Goal: Transaction & Acquisition: Purchase product/service

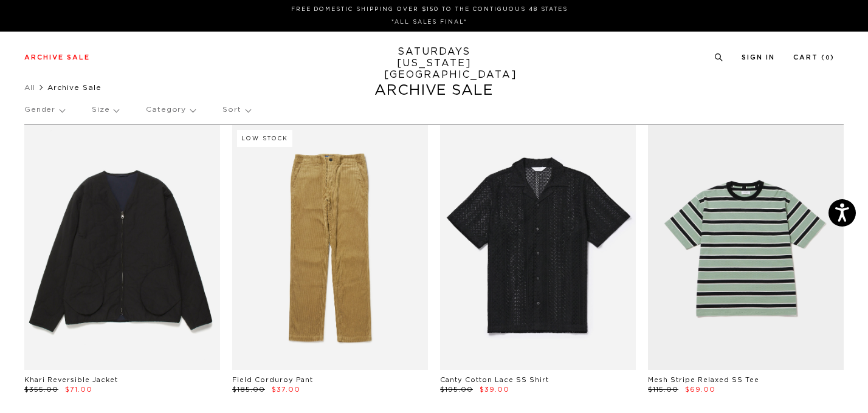
click at [118, 108] on div "Gender Size Category Sort" at bounding box center [434, 110] width 820 height 28
click at [105, 112] on p "Size" at bounding box center [105, 110] width 27 height 28
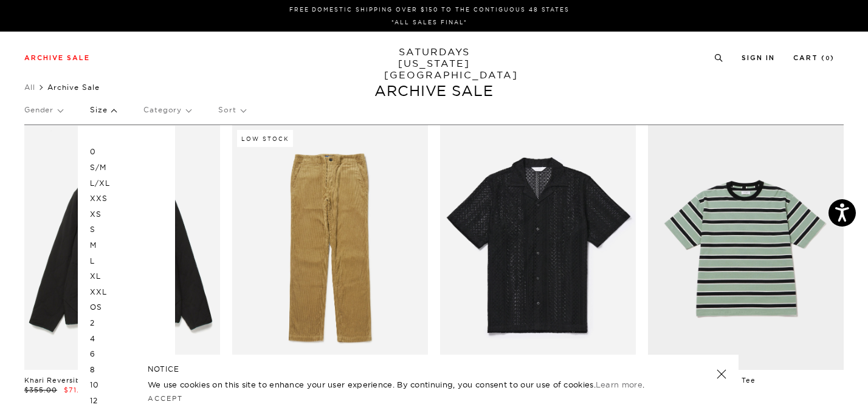
click at [94, 215] on p "XS" at bounding box center [126, 215] width 73 height 16
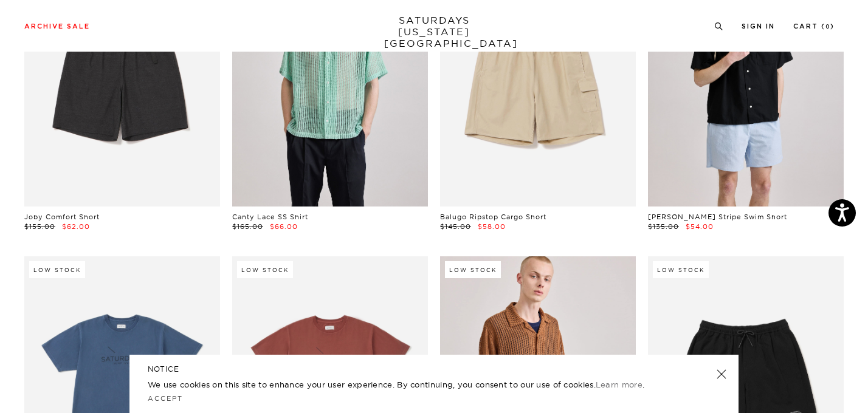
scroll to position [804, 0]
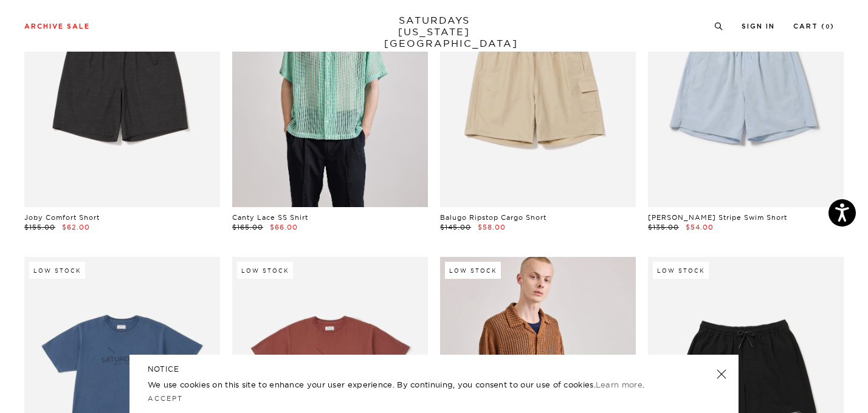
click at [717, 371] on link at bounding box center [721, 374] width 17 height 17
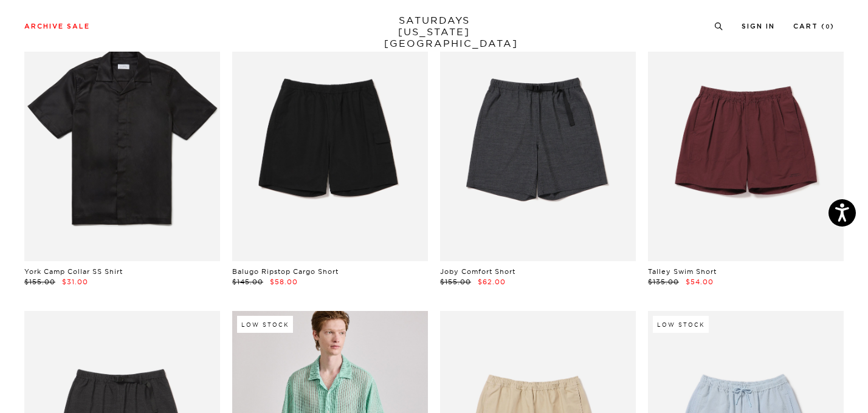
scroll to position [0, 0]
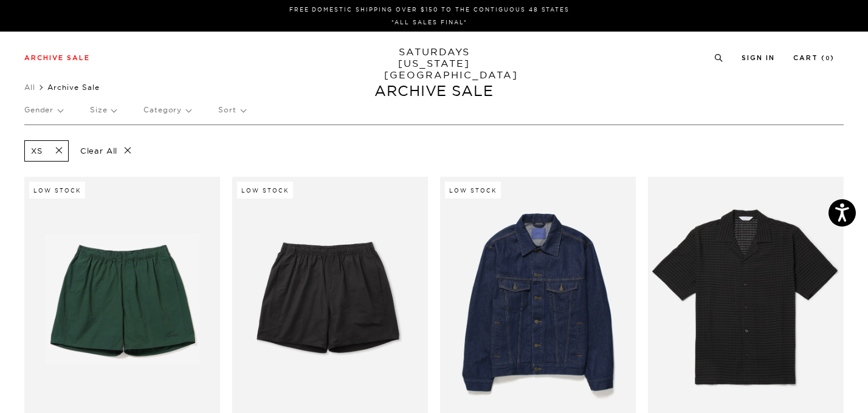
click at [229, 105] on p "Sort" at bounding box center [231, 110] width 27 height 28
click at [254, 183] on p "Price (Lowest-highest)" at bounding box center [264, 184] width 93 height 16
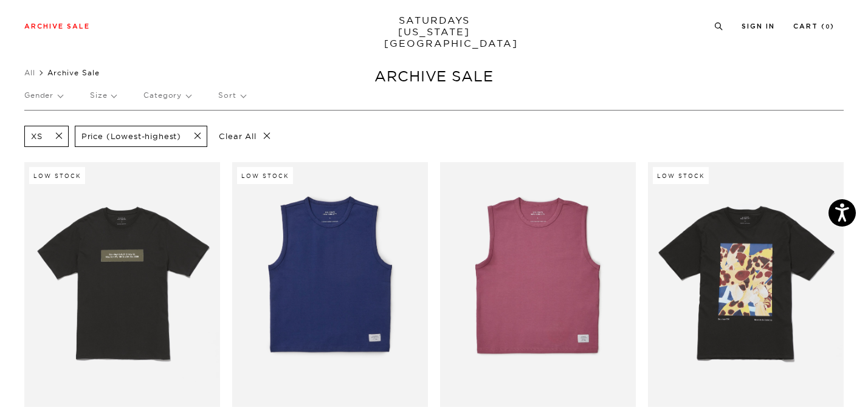
scroll to position [5, 0]
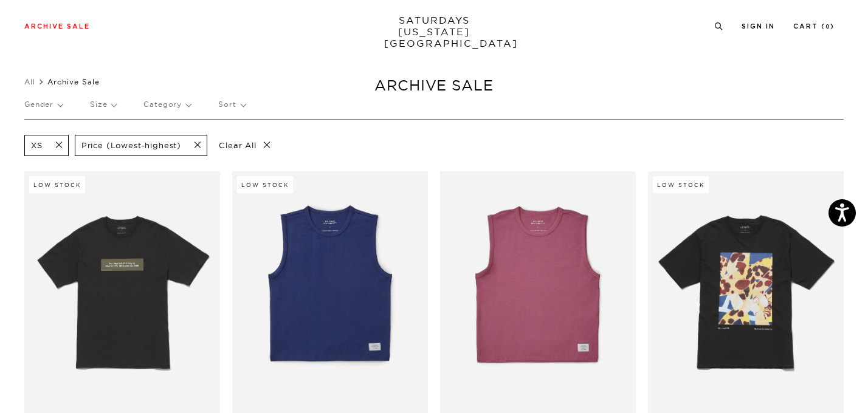
click at [65, 103] on div "Gender Size Category Sort" at bounding box center [434, 105] width 820 height 28
click at [50, 105] on p "Gender" at bounding box center [43, 105] width 38 height 28
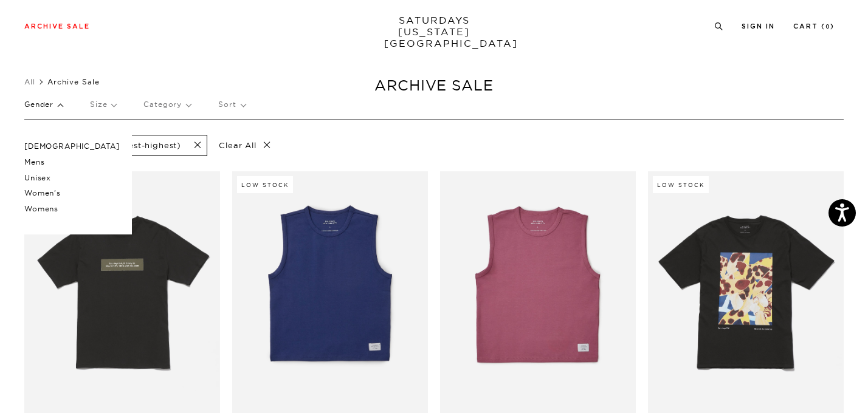
click at [42, 148] on p "[DEMOGRAPHIC_DATA]" at bounding box center [71, 147] width 95 height 16
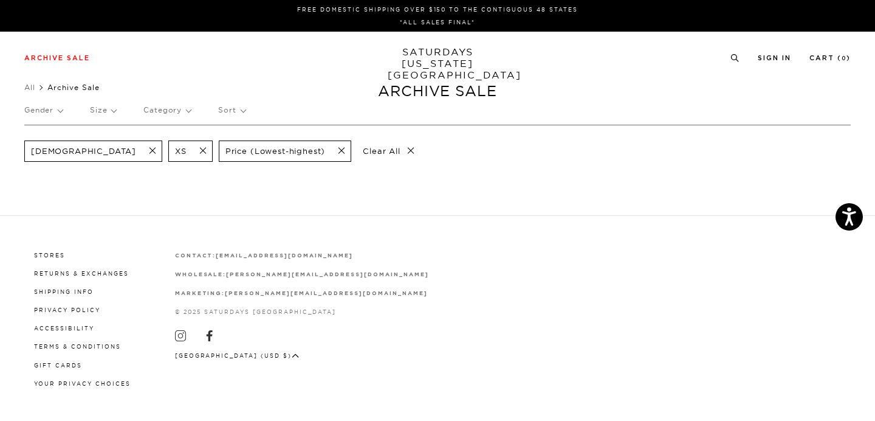
click at [136, 149] on span at bounding box center [149, 151] width 26 height 12
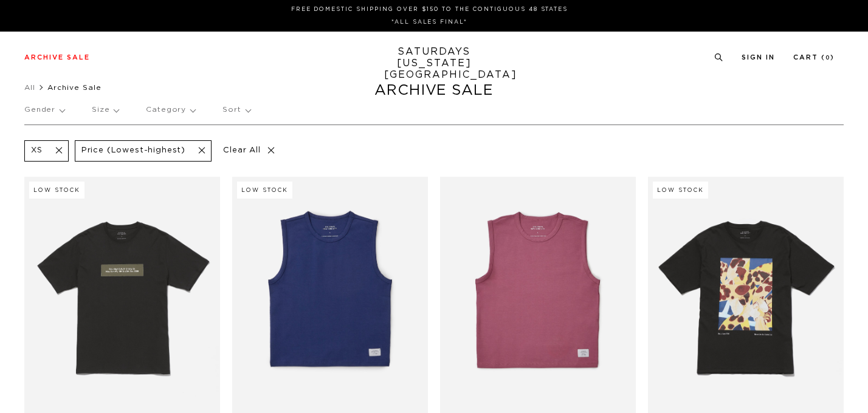
click at [55, 108] on p "Gender" at bounding box center [44, 110] width 40 height 28
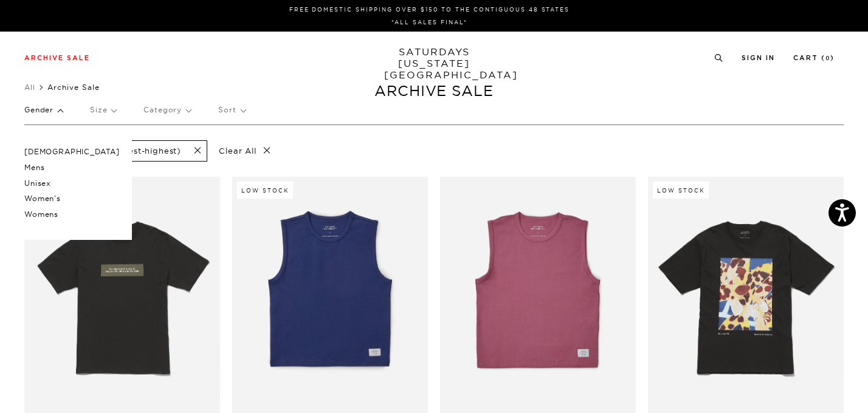
click at [41, 171] on p "Mens" at bounding box center [71, 168] width 95 height 16
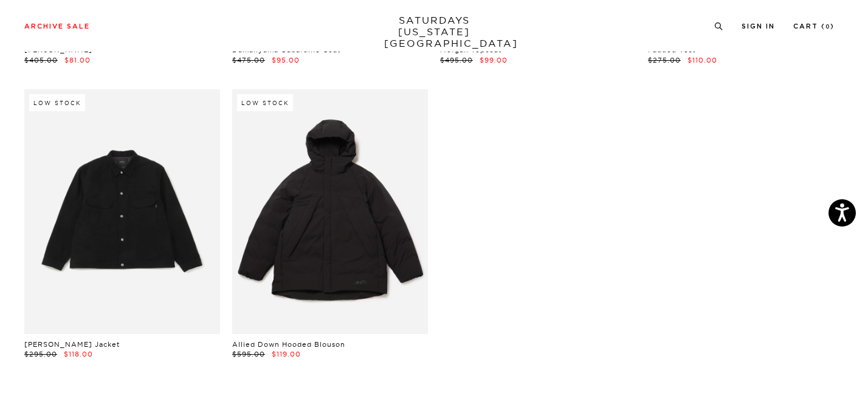
scroll to position [8058, 0]
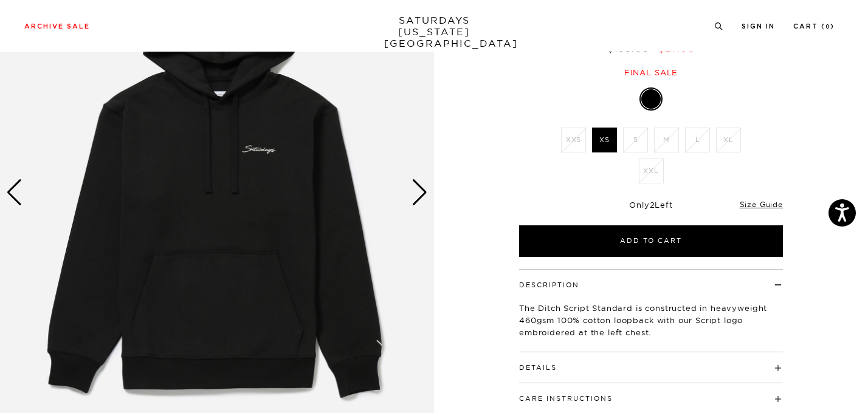
scroll to position [139, 0]
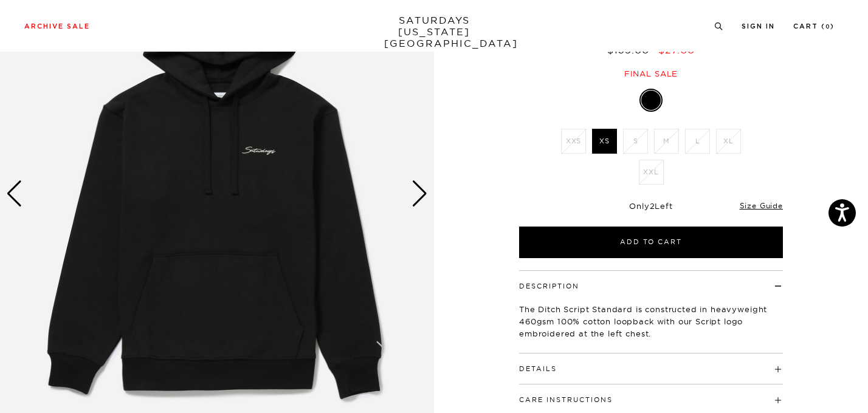
click at [420, 193] on div "Next slide" at bounding box center [420, 194] width 16 height 27
click at [421, 192] on div "Next slide" at bounding box center [420, 194] width 16 height 27
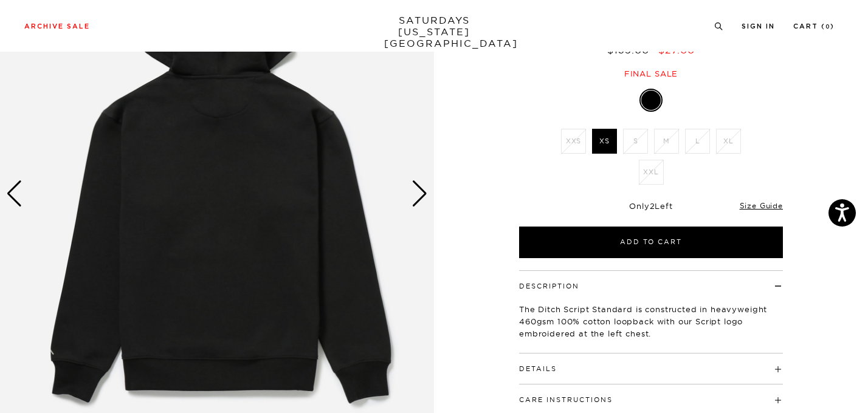
click at [421, 192] on div "Next slide" at bounding box center [420, 194] width 16 height 27
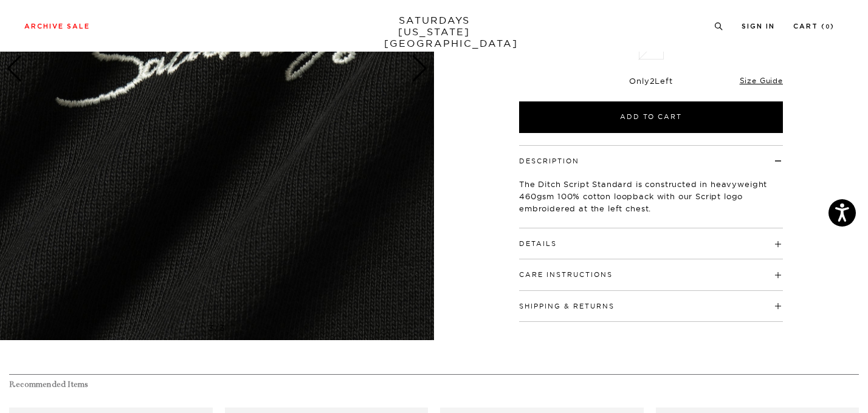
scroll to position [261, 0]
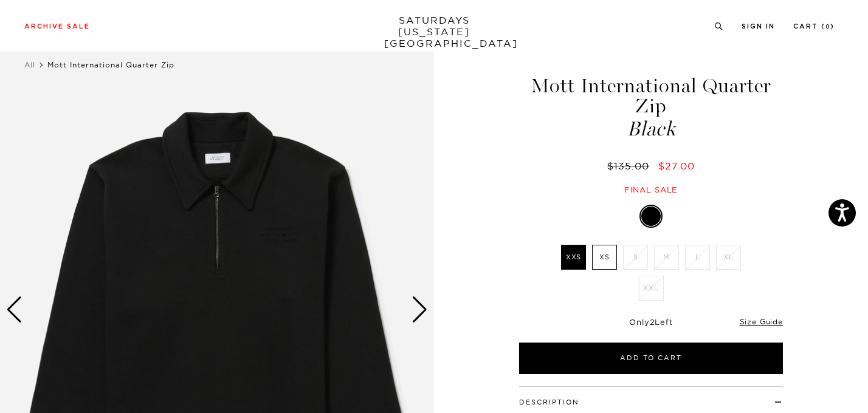
scroll to position [30, 0]
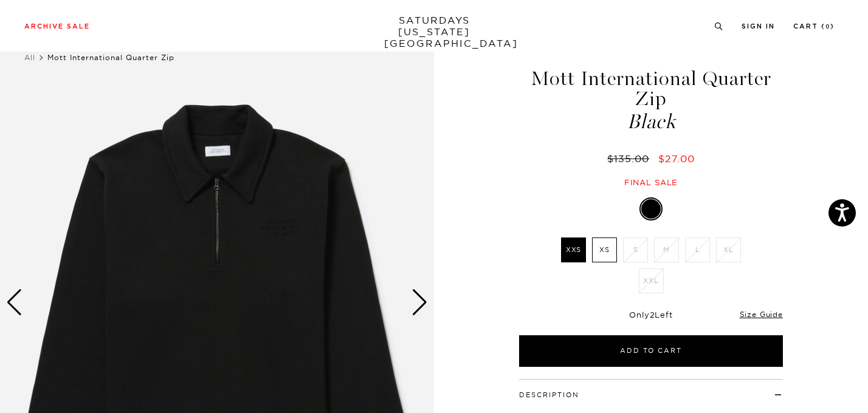
click at [286, 205] on img at bounding box center [217, 303] width 434 height 543
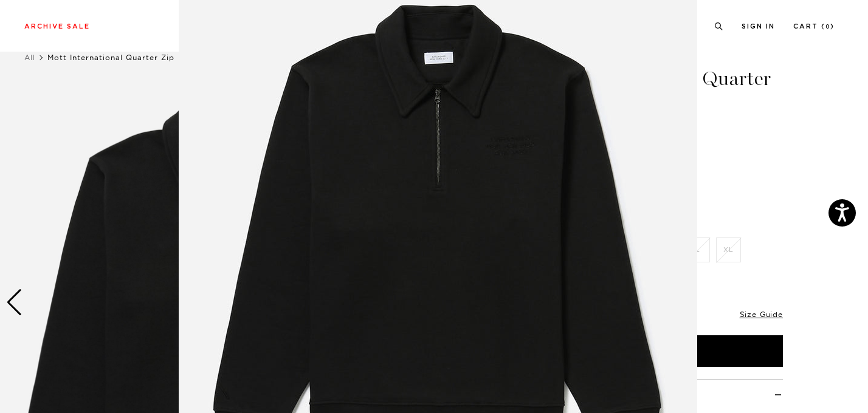
scroll to position [76, 0]
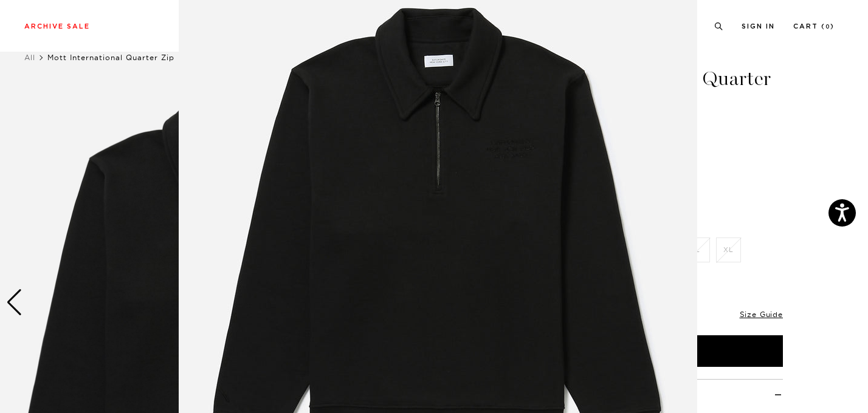
click at [504, 143] on img at bounding box center [438, 235] width 519 height 623
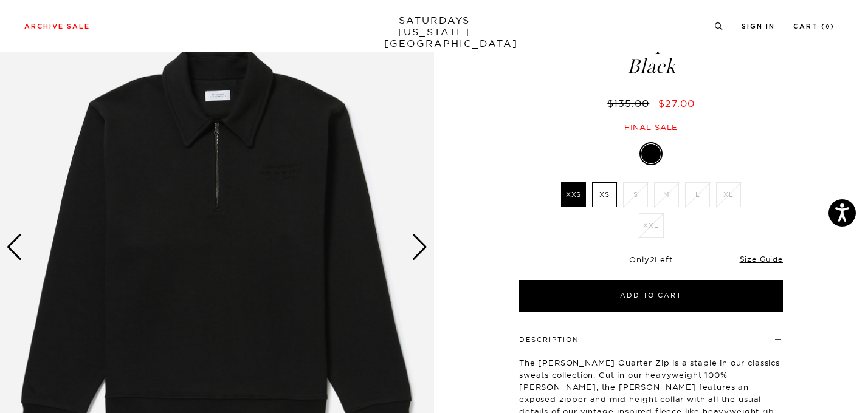
scroll to position [114, 0]
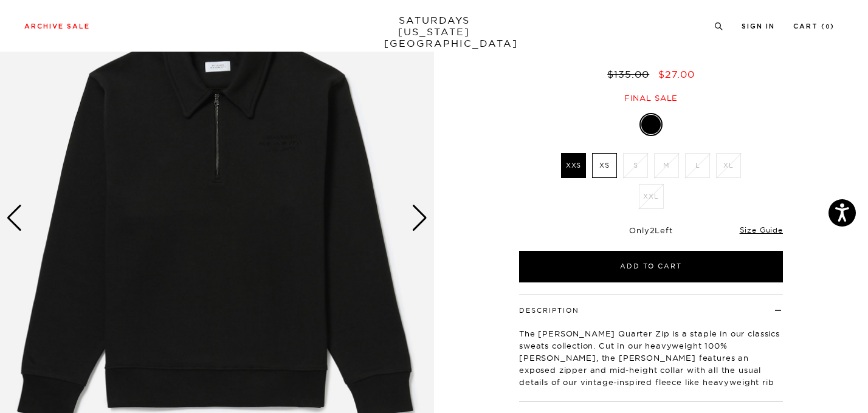
click at [296, 183] on img at bounding box center [217, 218] width 434 height 543
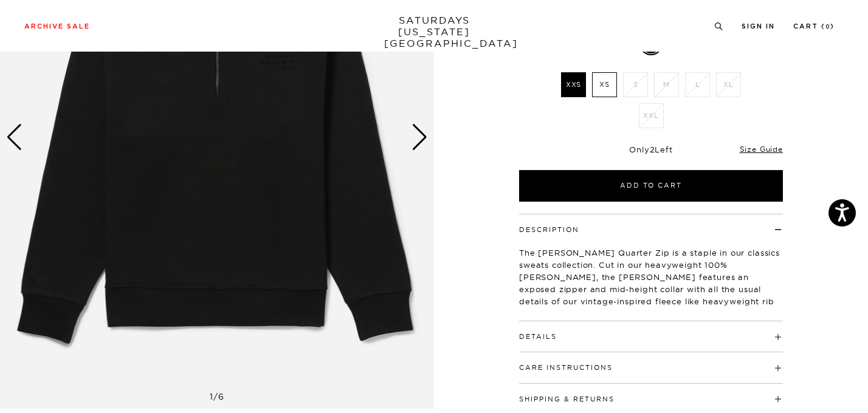
scroll to position [196, 0]
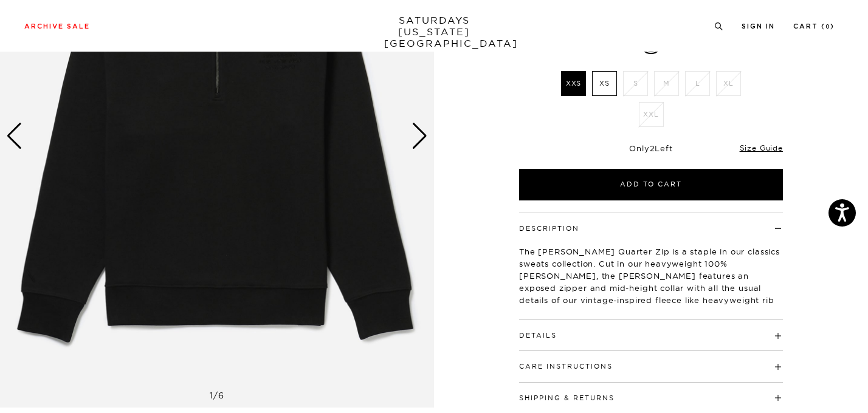
click at [726, 333] on h4 "Details" at bounding box center [651, 330] width 264 height 20
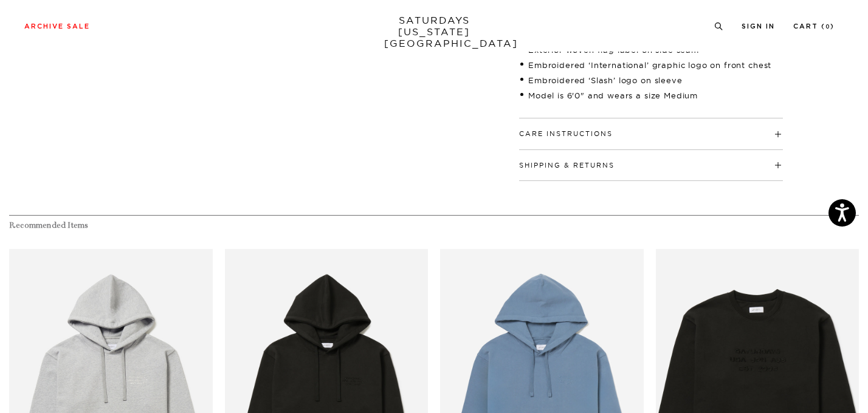
scroll to position [0, 0]
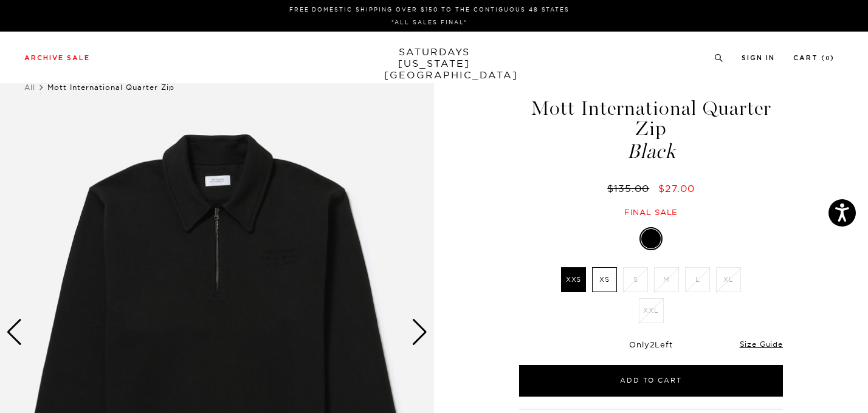
click at [417, 329] on div "Next slide" at bounding box center [420, 332] width 16 height 27
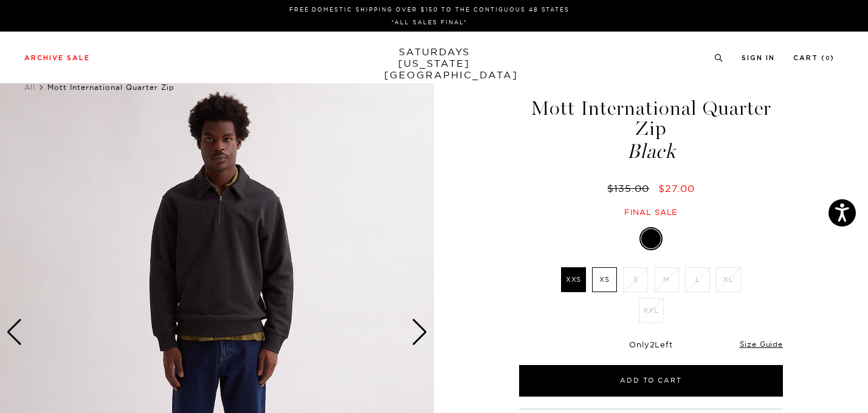
click at [417, 329] on div "Next slide" at bounding box center [420, 332] width 16 height 27
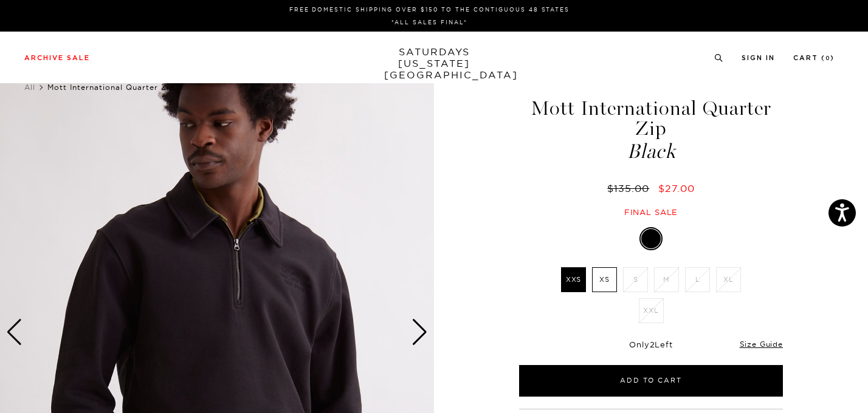
click at [417, 329] on div "Next slide" at bounding box center [420, 332] width 16 height 27
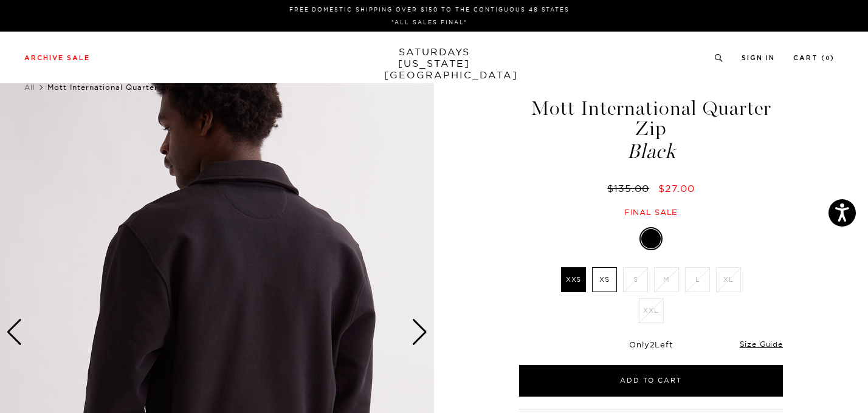
click at [417, 329] on div "Next slide" at bounding box center [420, 332] width 16 height 27
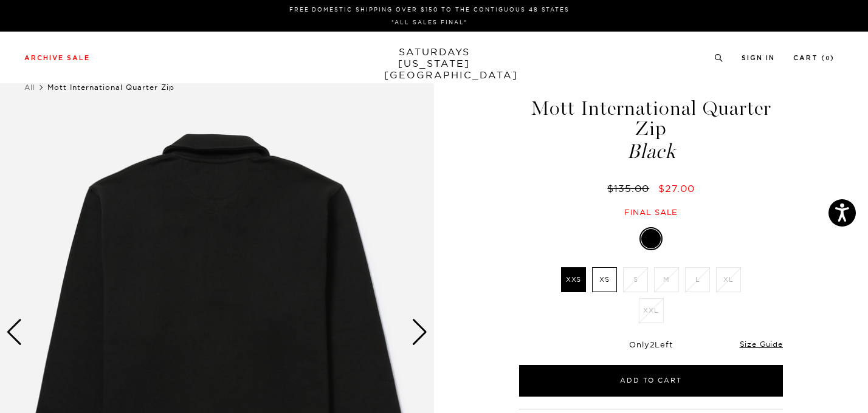
click at [417, 329] on div "Next slide" at bounding box center [420, 332] width 16 height 27
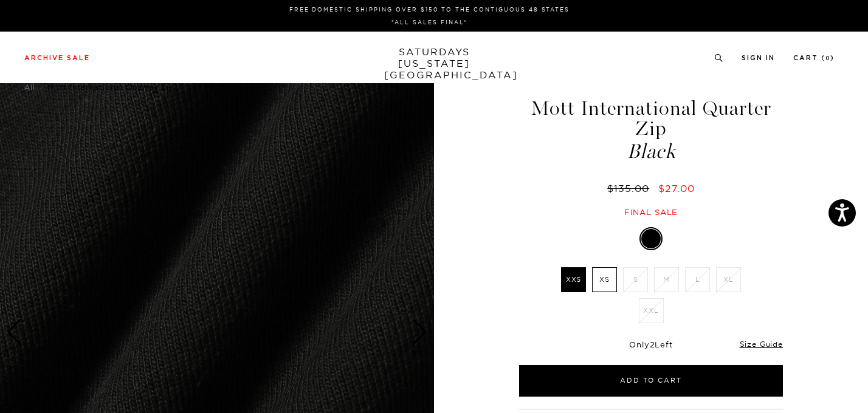
click at [417, 329] on div "Next slide" at bounding box center [420, 332] width 16 height 27
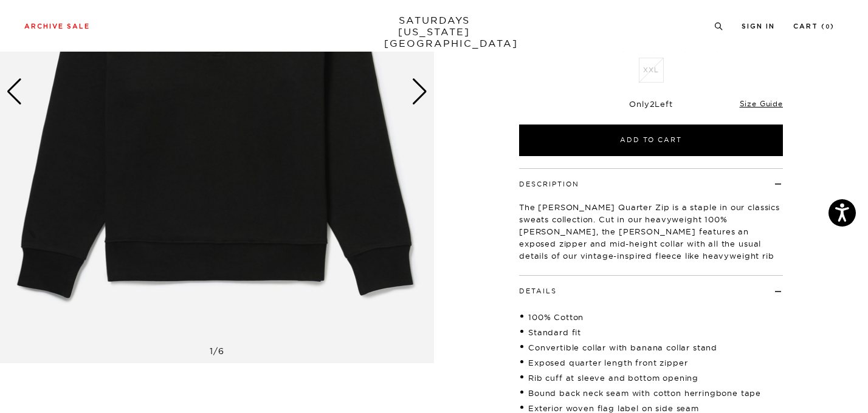
scroll to position [268, 0]
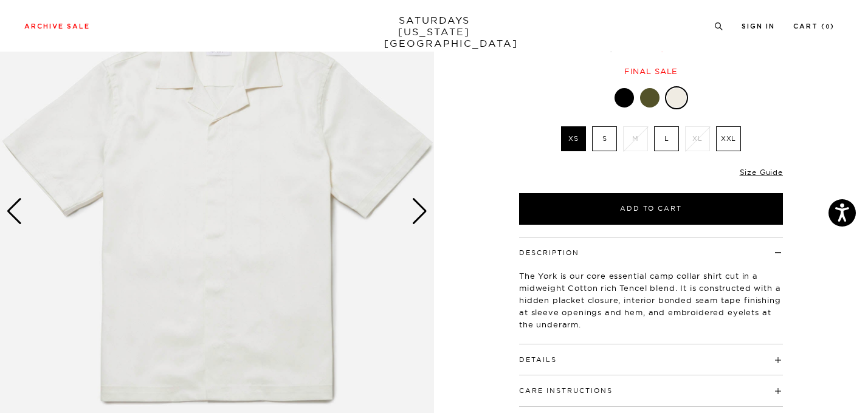
scroll to position [122, 0]
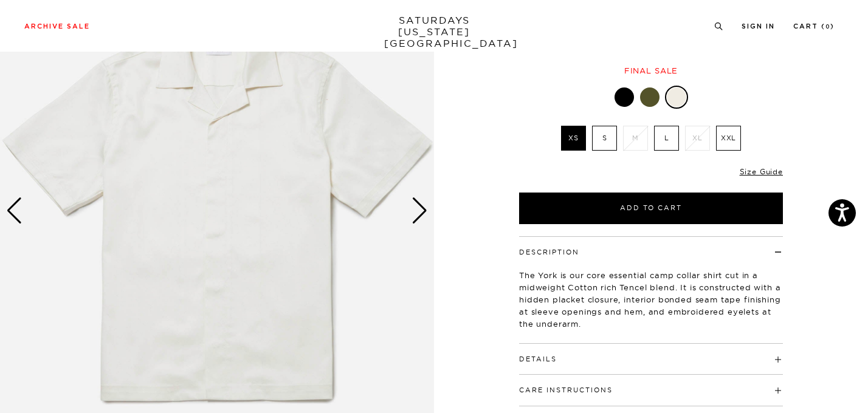
click at [607, 350] on h4 "Details" at bounding box center [651, 354] width 264 height 20
click at [420, 216] on div "Next slide" at bounding box center [420, 211] width 16 height 27
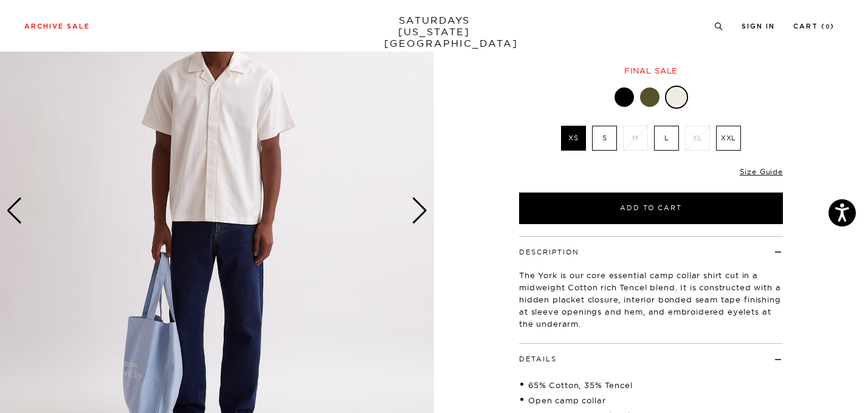
click at [421, 211] on div "Next slide" at bounding box center [420, 211] width 16 height 27
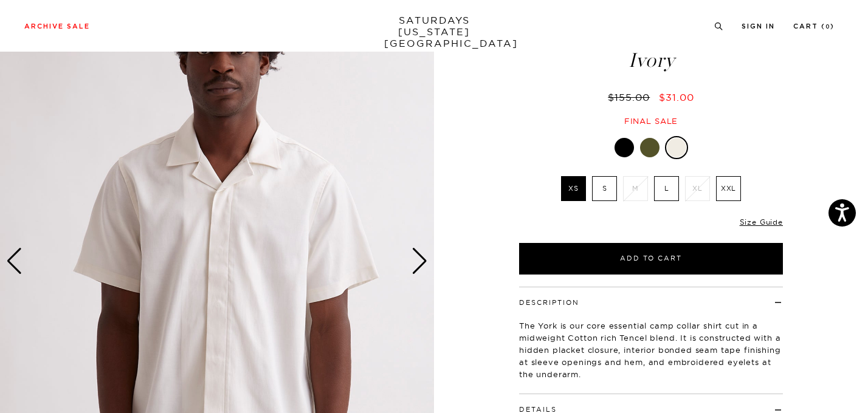
scroll to position [64, 0]
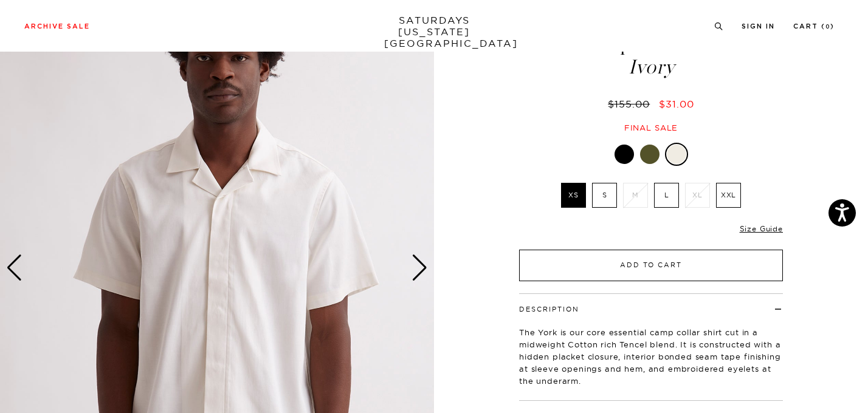
click at [579, 251] on button "Add to Cart" at bounding box center [651, 266] width 264 height 32
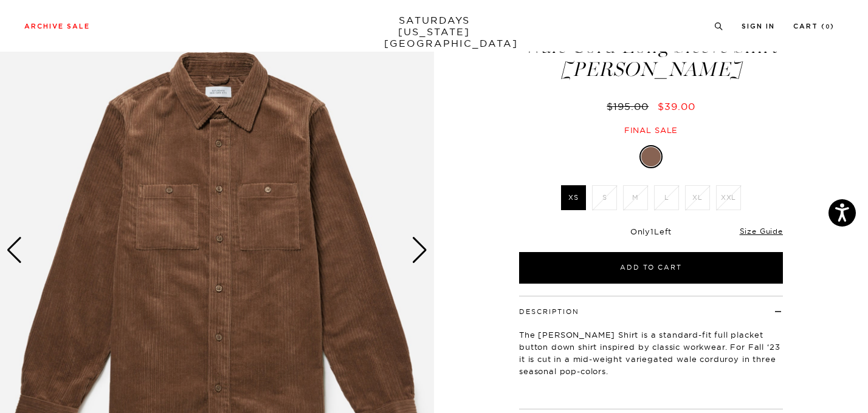
scroll to position [101, 0]
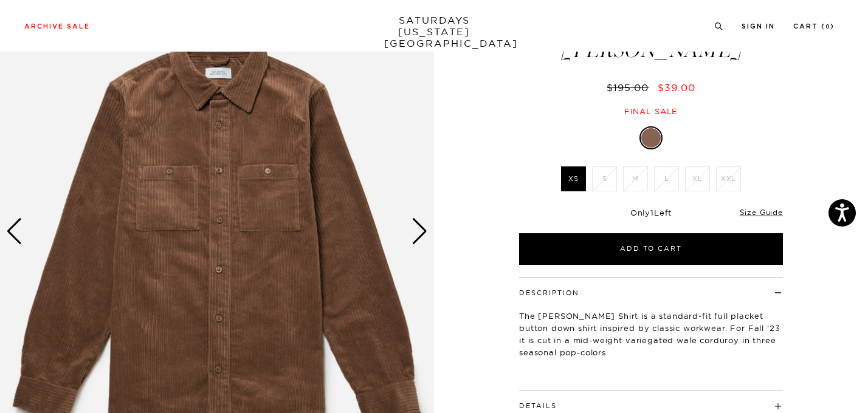
click at [423, 227] on div "Next slide" at bounding box center [420, 231] width 16 height 27
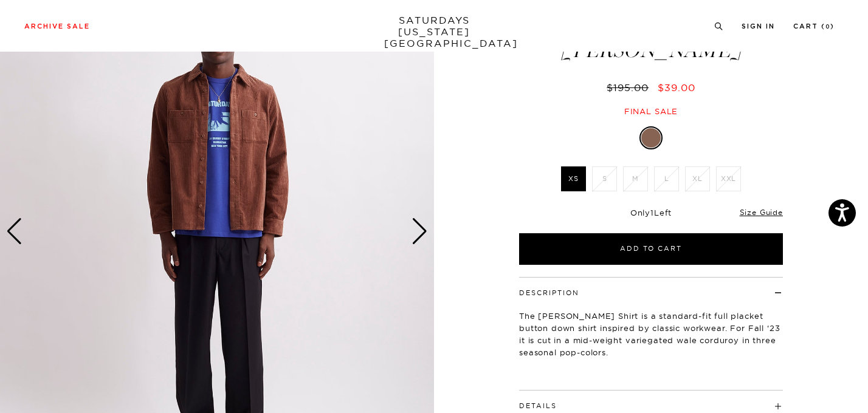
click at [423, 227] on div "Next slide" at bounding box center [420, 231] width 16 height 27
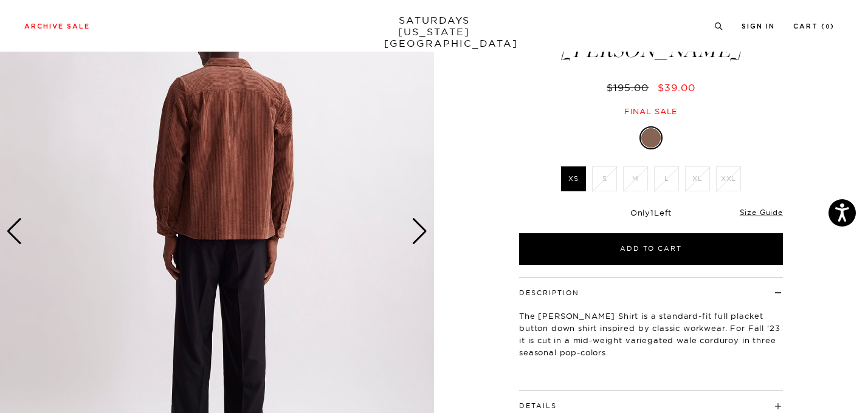
click at [423, 227] on div "Next slide" at bounding box center [420, 231] width 16 height 27
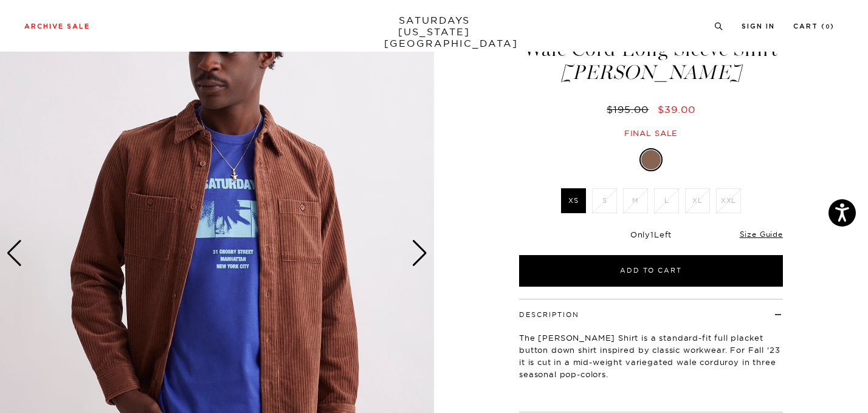
scroll to position [75, 0]
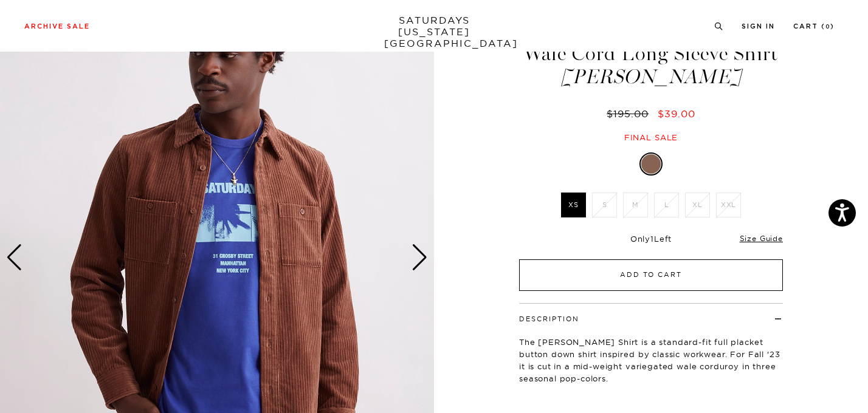
click at [560, 271] on button "Add to Cart" at bounding box center [651, 276] width 264 height 32
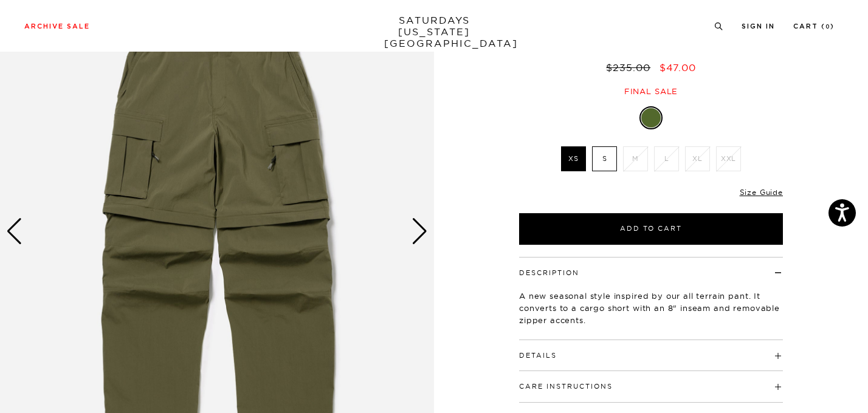
scroll to position [104, 0]
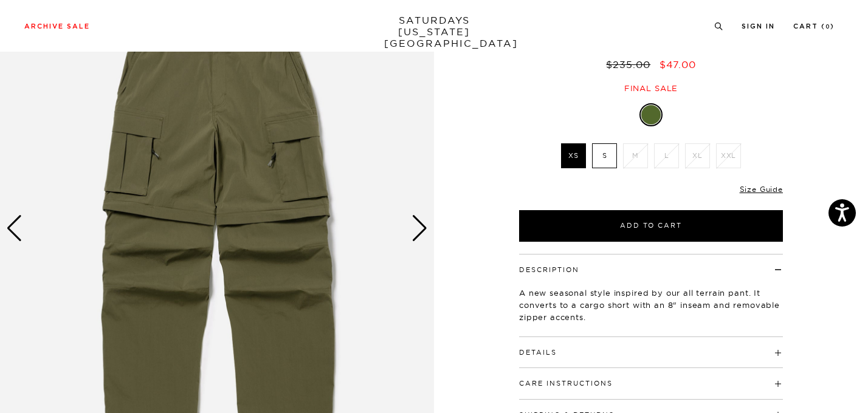
click at [590, 346] on h4 "Details" at bounding box center [651, 347] width 264 height 20
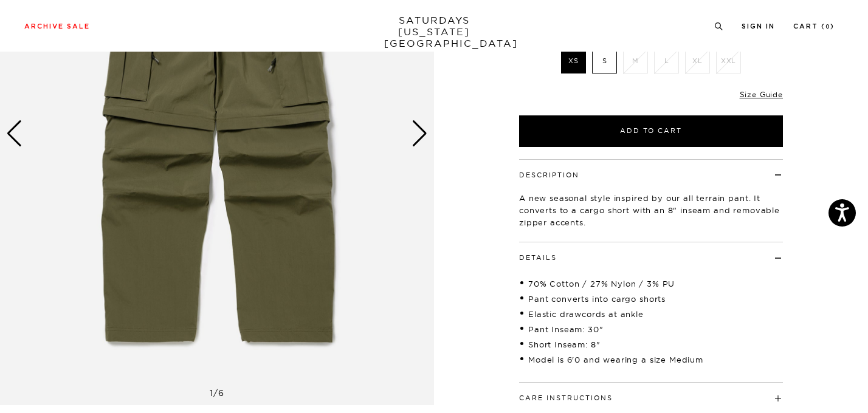
scroll to position [196, 0]
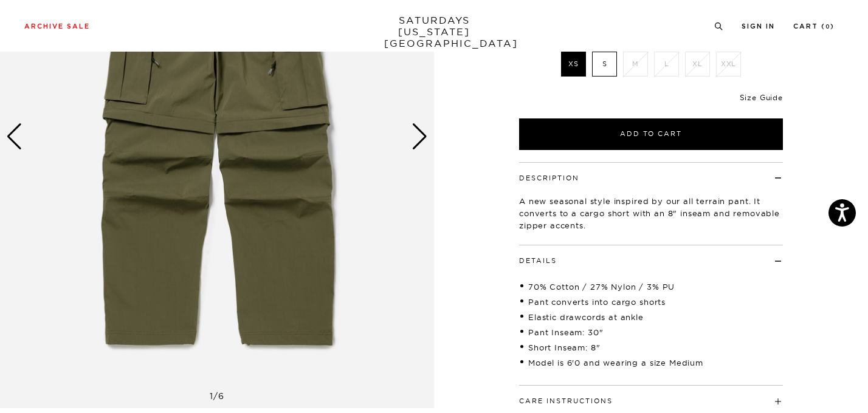
click at [770, 98] on link "Size Guide" at bounding box center [761, 97] width 43 height 9
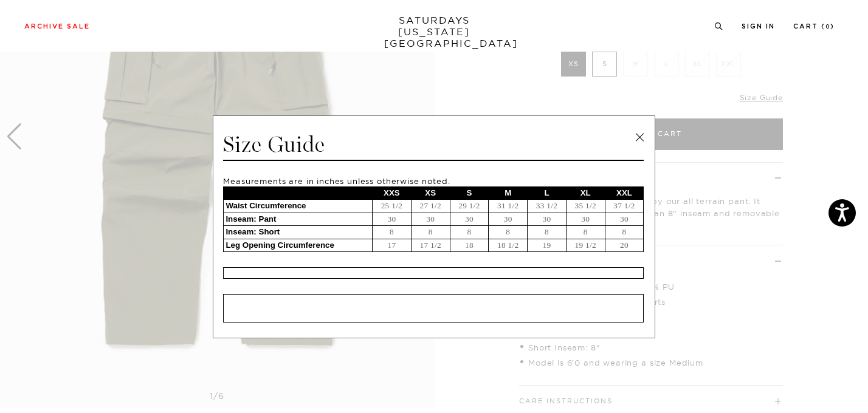
click at [642, 134] on link at bounding box center [639, 137] width 18 height 18
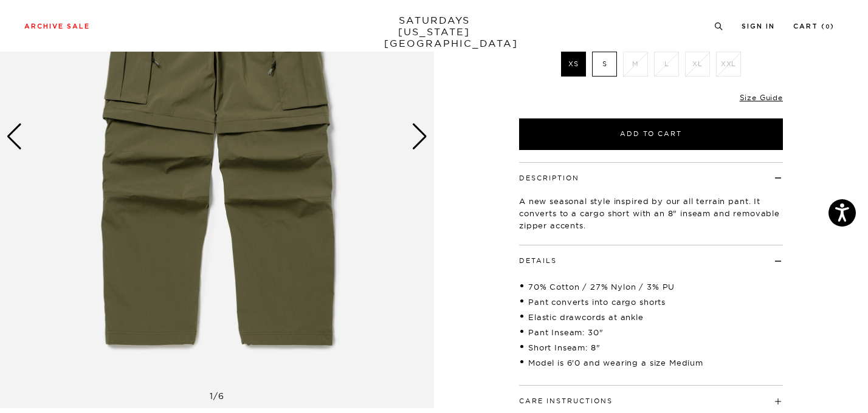
scroll to position [91, 0]
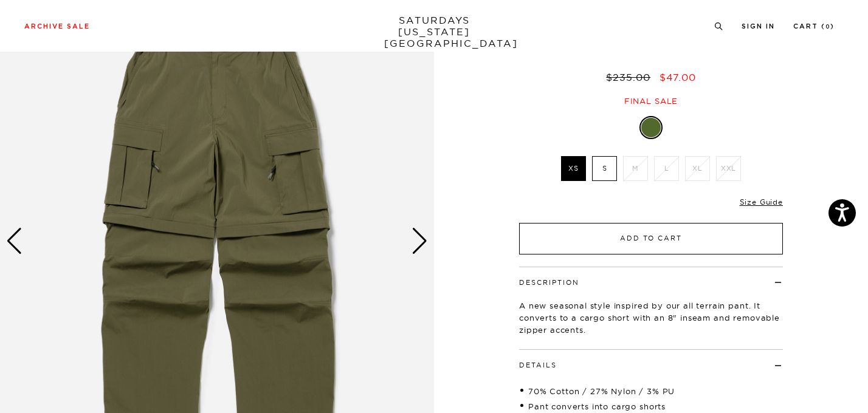
click at [641, 240] on button "Add to Cart" at bounding box center [651, 239] width 264 height 32
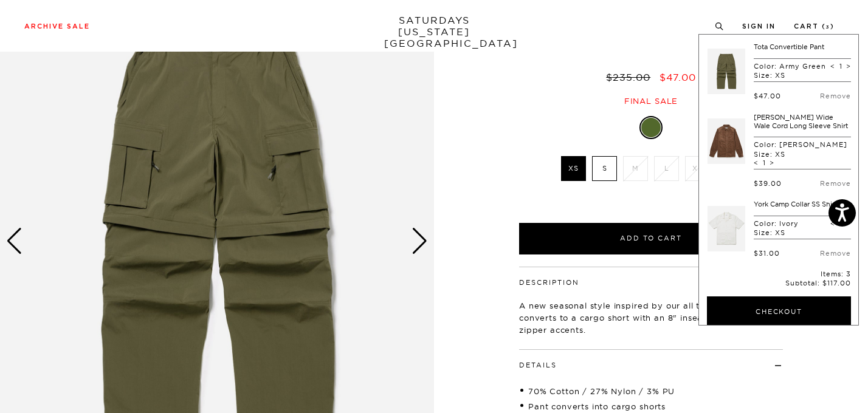
click at [630, 304] on p "A new seasonal style inspired by our all terrain pant. It converts to a cargo s…" at bounding box center [651, 318] width 264 height 36
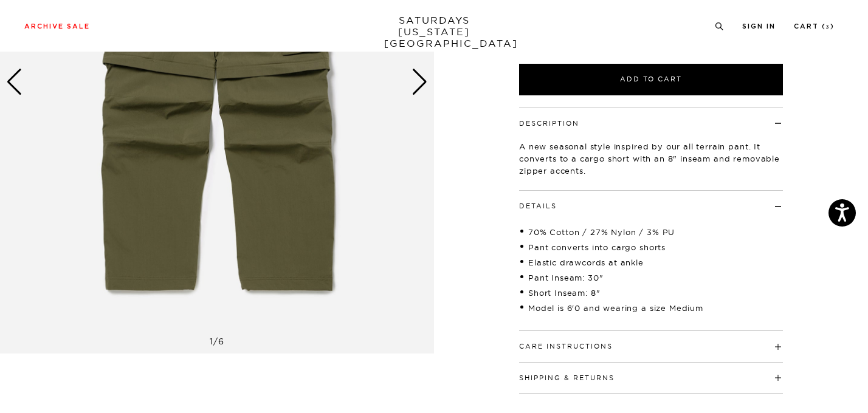
scroll to position [103, 0]
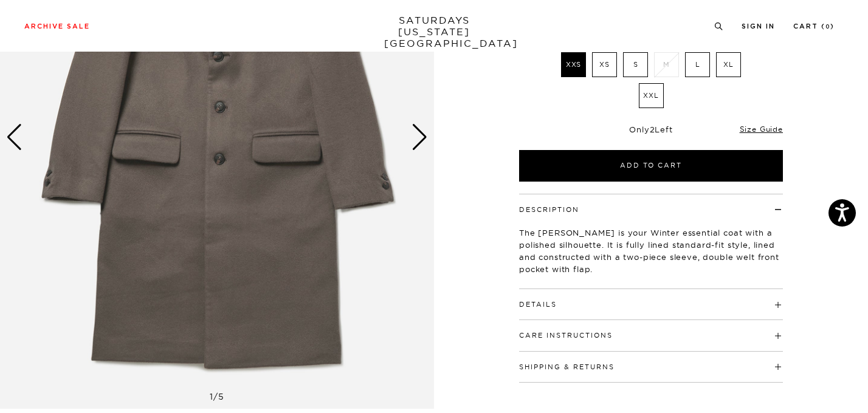
scroll to position [196, 0]
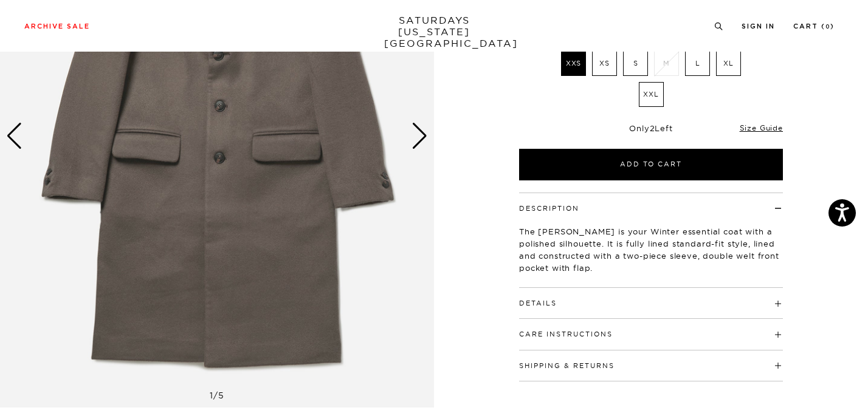
click at [620, 319] on h4 "Care Instructions" at bounding box center [651, 329] width 264 height 20
click at [620, 311] on div "Details 50% Wool, 50% Polyester Fully lined interior Standard lapel notch colla…" at bounding box center [651, 303] width 264 height 31
click at [616, 306] on h4 "Details" at bounding box center [651, 298] width 264 height 20
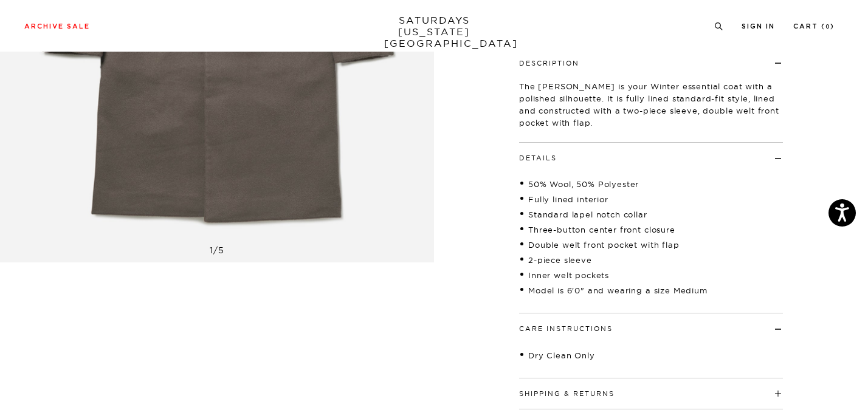
scroll to position [118, 0]
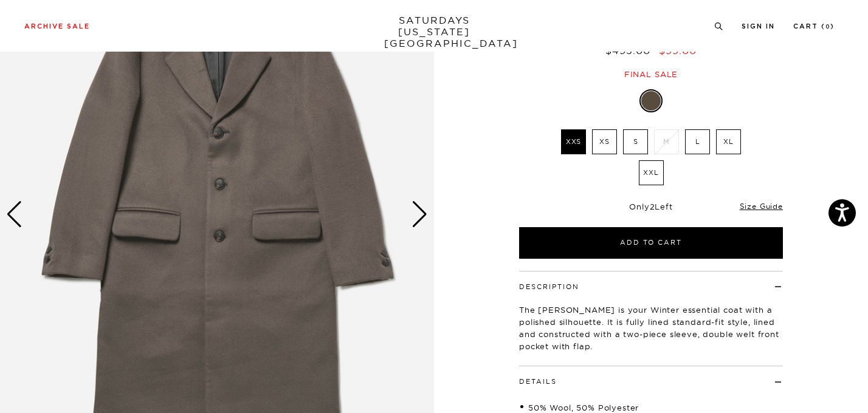
click at [423, 196] on img at bounding box center [217, 214] width 434 height 543
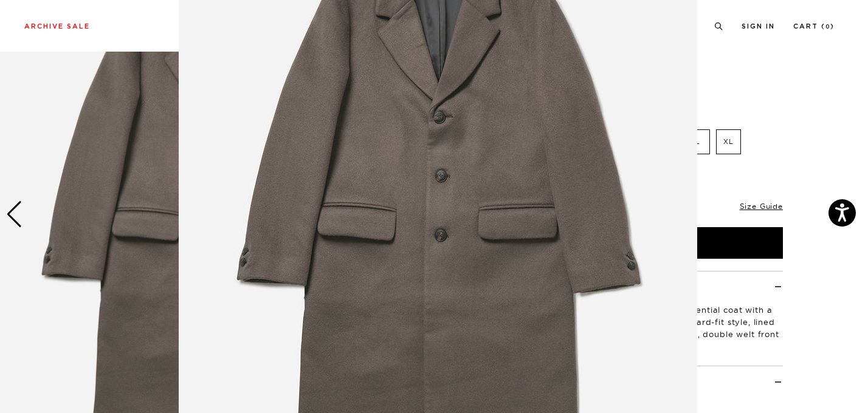
scroll to position [99, 0]
click at [509, 202] on img at bounding box center [438, 212] width 519 height 623
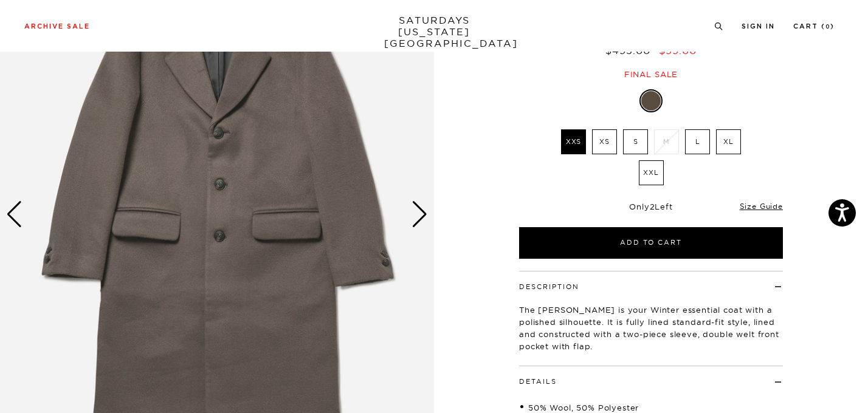
click at [412, 218] on div "Next slide" at bounding box center [420, 214] width 16 height 27
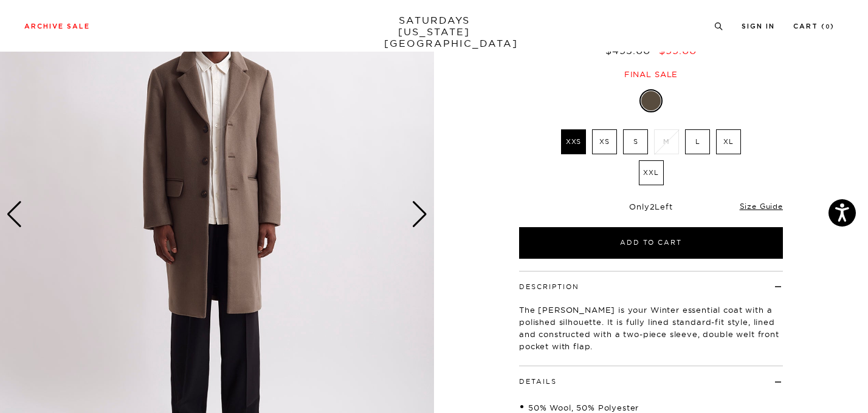
click at [424, 215] on div "Next slide" at bounding box center [420, 214] width 16 height 27
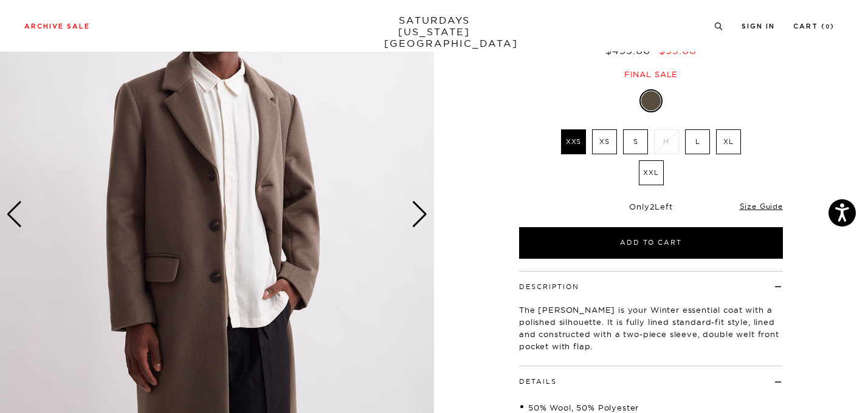
click at [424, 215] on div "Next slide" at bounding box center [420, 214] width 16 height 27
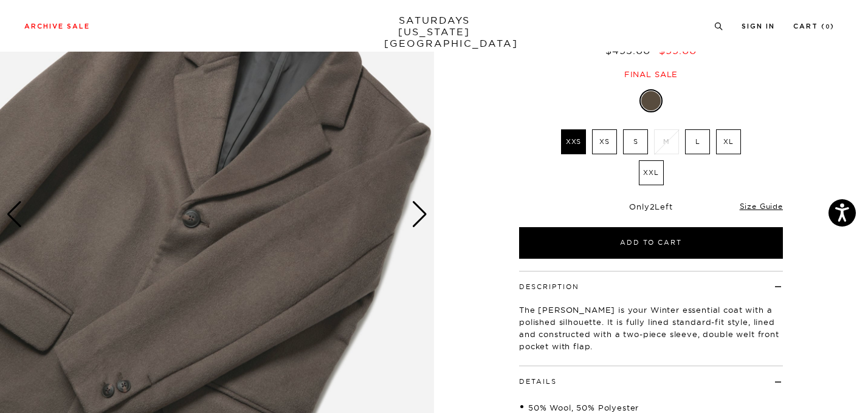
click at [424, 215] on div "Next slide" at bounding box center [420, 214] width 16 height 27
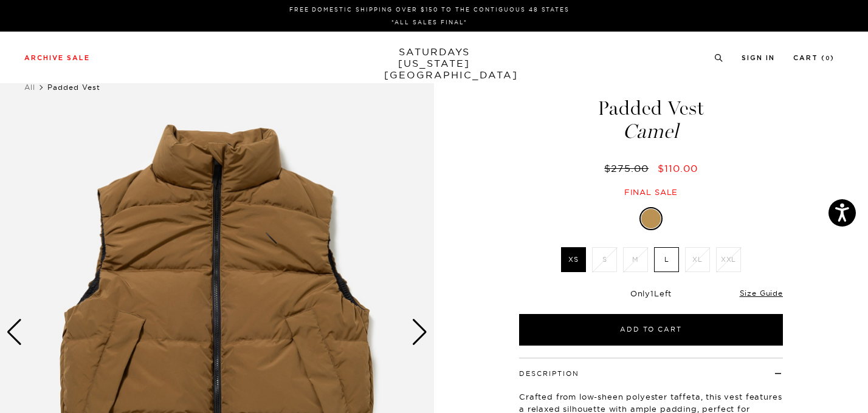
click at [421, 334] on div "Next slide" at bounding box center [420, 332] width 16 height 27
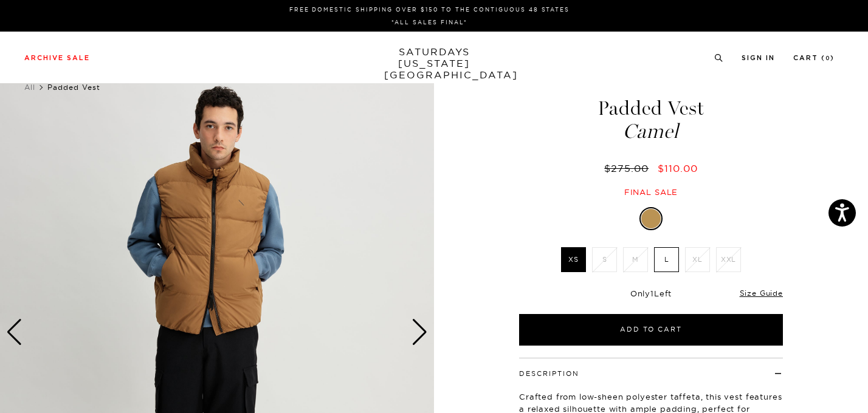
click at [421, 334] on div "Next slide" at bounding box center [420, 332] width 16 height 27
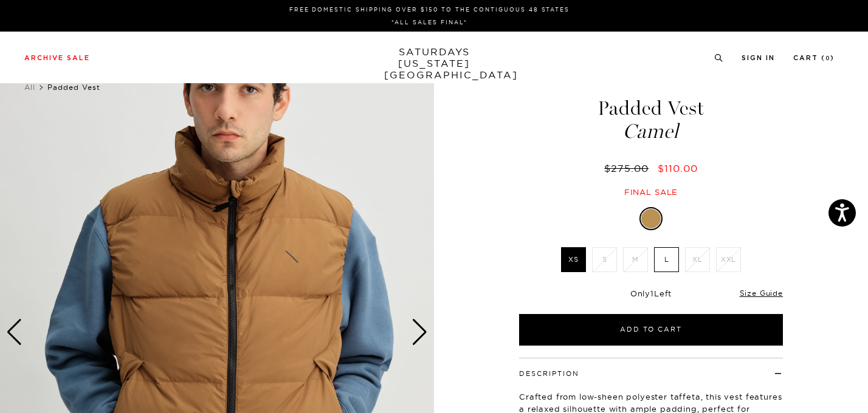
click at [421, 334] on div "Next slide" at bounding box center [420, 332] width 16 height 27
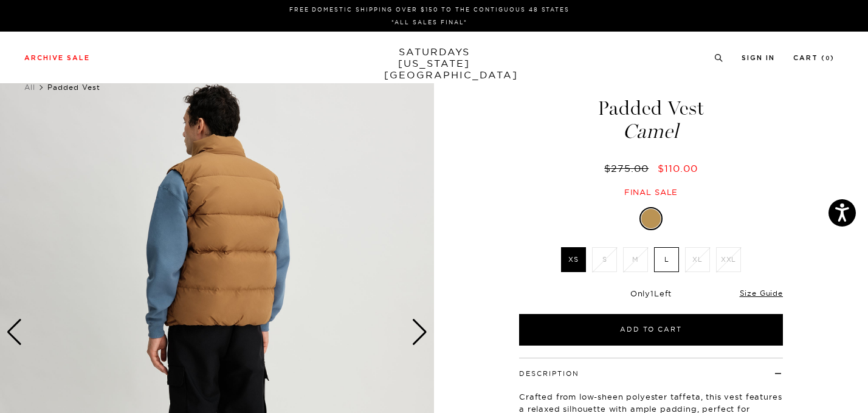
click at [421, 334] on div "Next slide" at bounding box center [420, 332] width 16 height 27
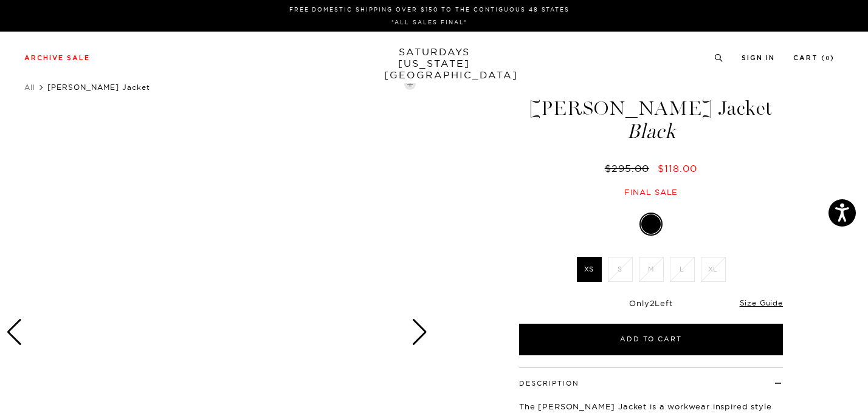
click at [424, 325] on div "Next slide" at bounding box center [420, 332] width 16 height 27
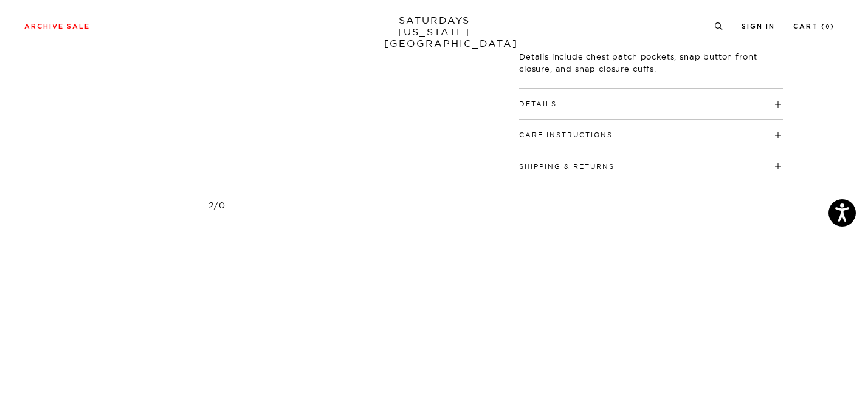
scroll to position [432, 0]
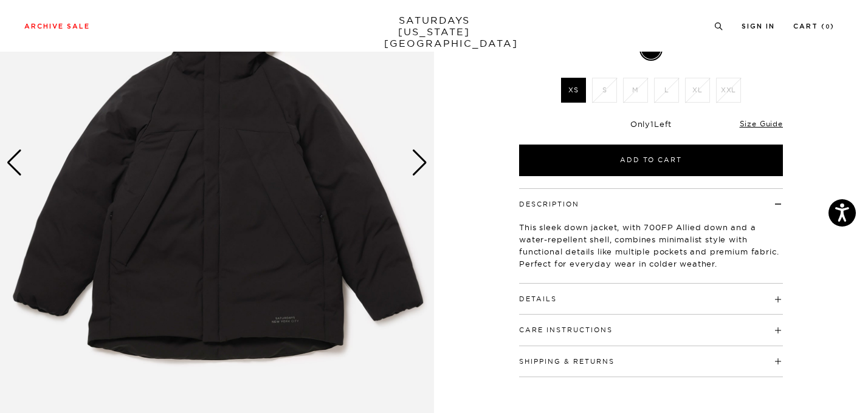
scroll to position [171, 0]
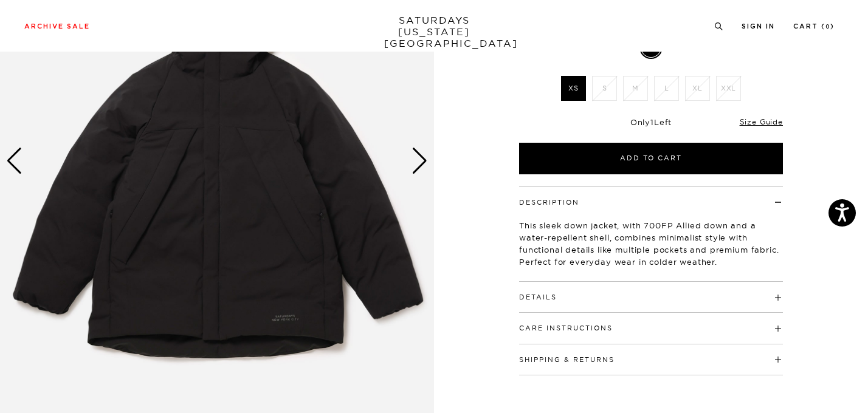
click at [418, 159] on div "Next slide" at bounding box center [420, 161] width 16 height 27
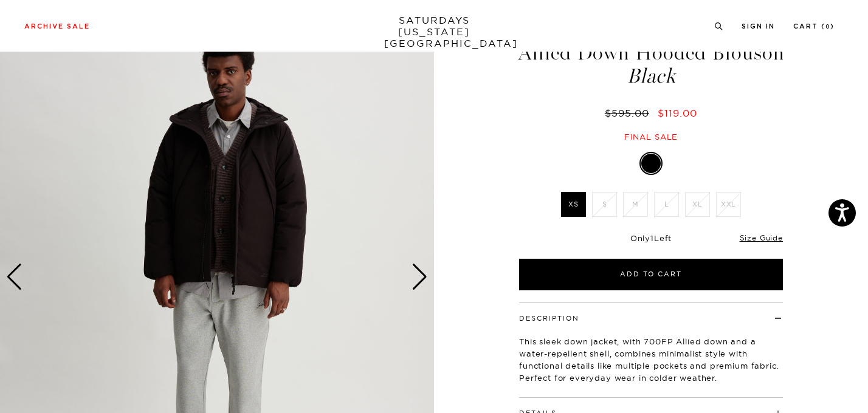
scroll to position [10, 0]
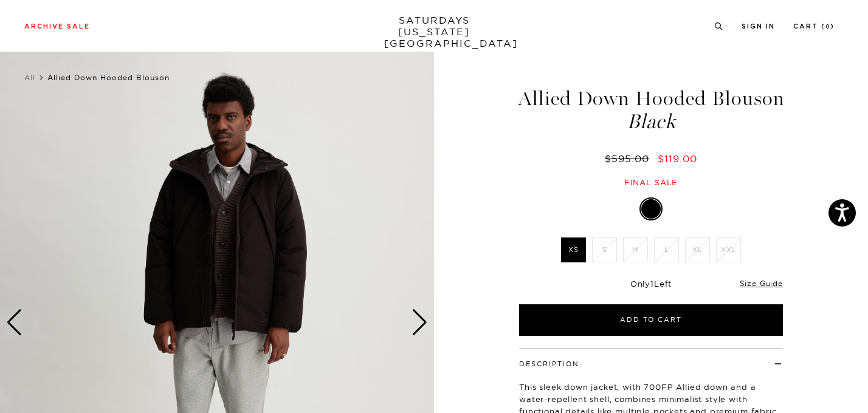
click at [421, 325] on div "Next slide" at bounding box center [420, 322] width 16 height 27
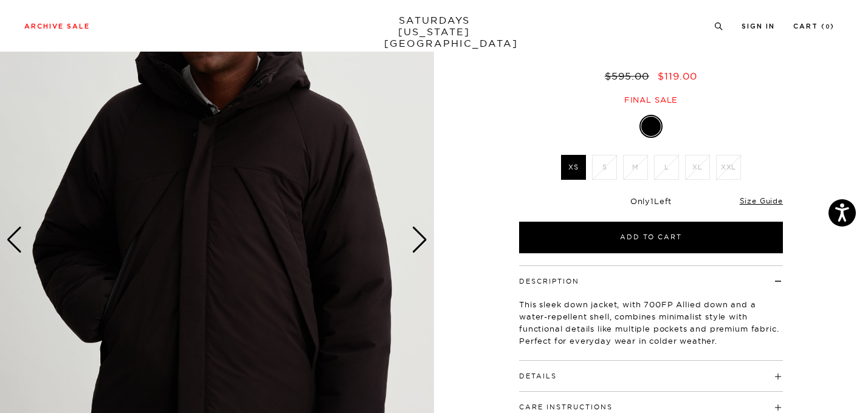
scroll to position [91, 0]
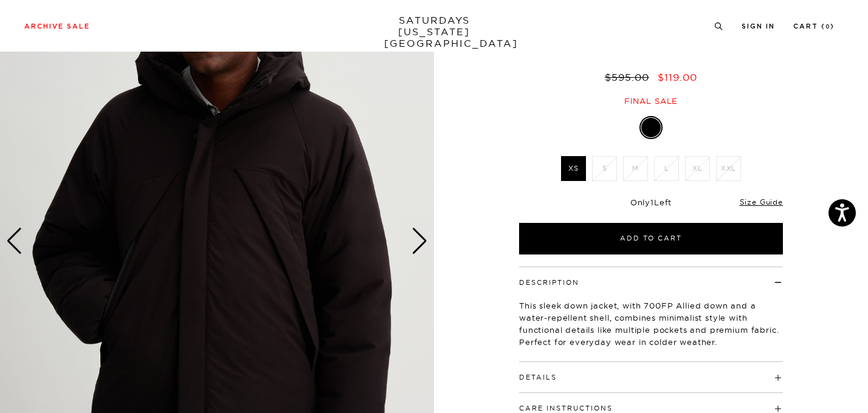
click at [421, 236] on div "Next slide" at bounding box center [420, 241] width 16 height 27
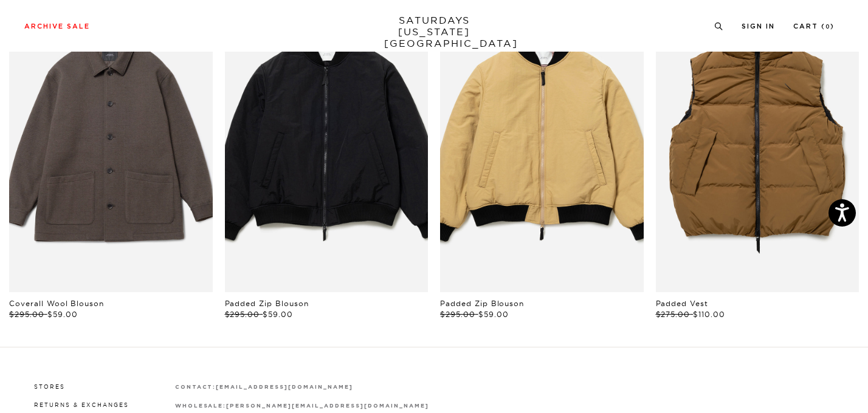
scroll to position [685, 0]
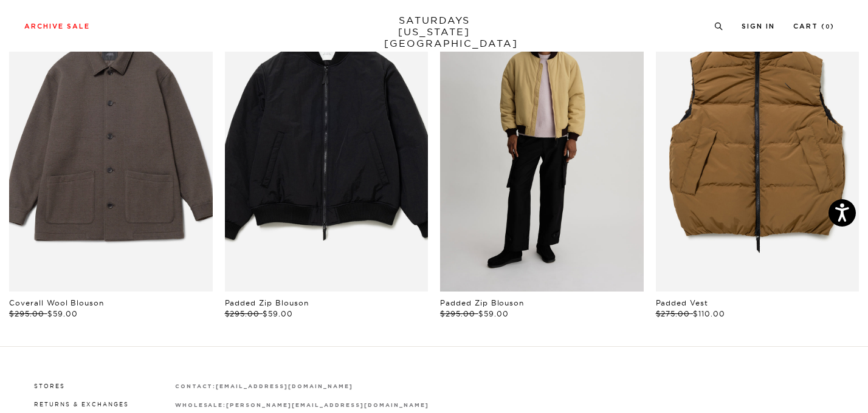
click at [498, 195] on link "files/L6_124.jpg" at bounding box center [542, 139] width 204 height 305
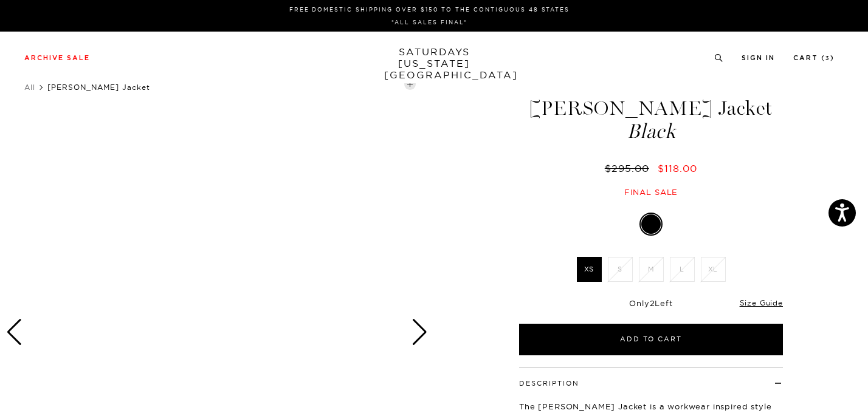
click at [409, 86] on ul "All Emil Padded Moleskin Jacket" at bounding box center [434, 87] width 820 height 12
click at [227, 189] on div at bounding box center [217, 332] width 434 height 543
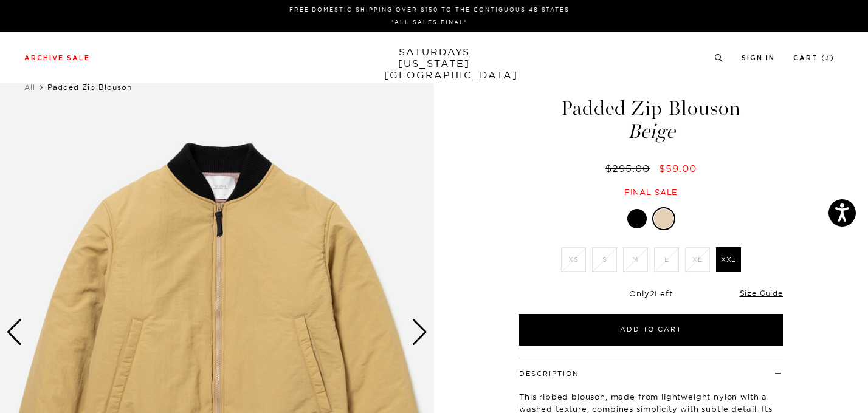
click at [633, 222] on div at bounding box center [636, 218] width 19 height 19
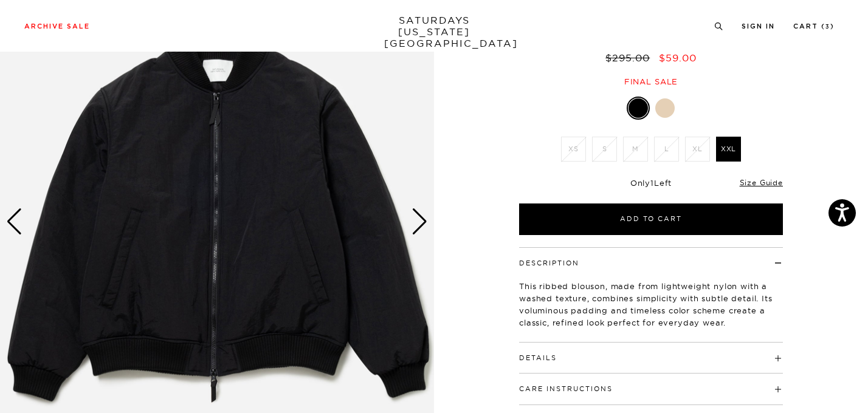
scroll to position [7, 0]
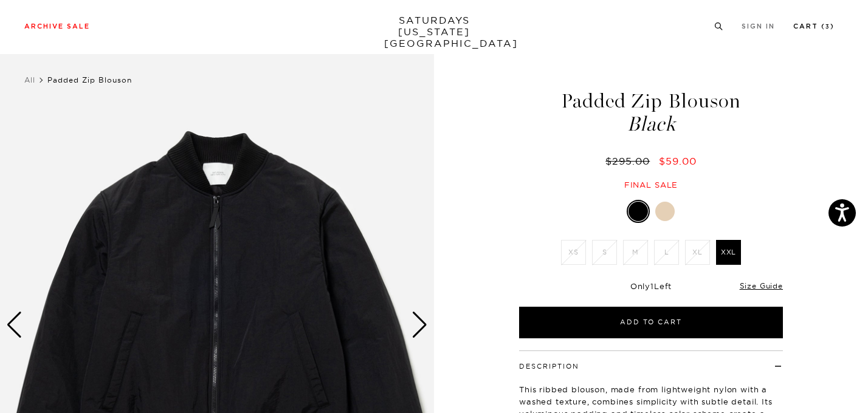
click at [827, 26] on link "Cart ( 3 )" at bounding box center [813, 26] width 41 height 7
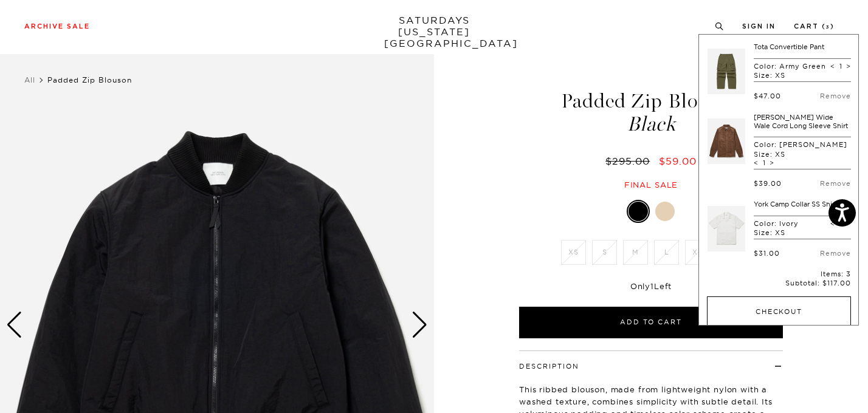
click at [759, 319] on button "Checkout" at bounding box center [779, 313] width 144 height 32
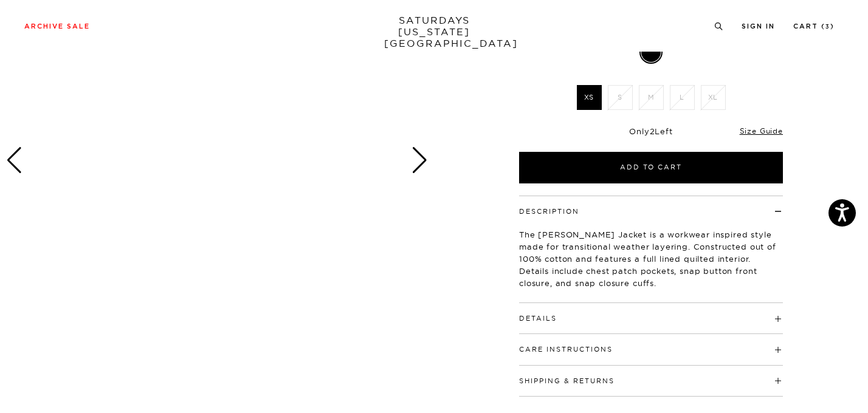
scroll to position [188, 0]
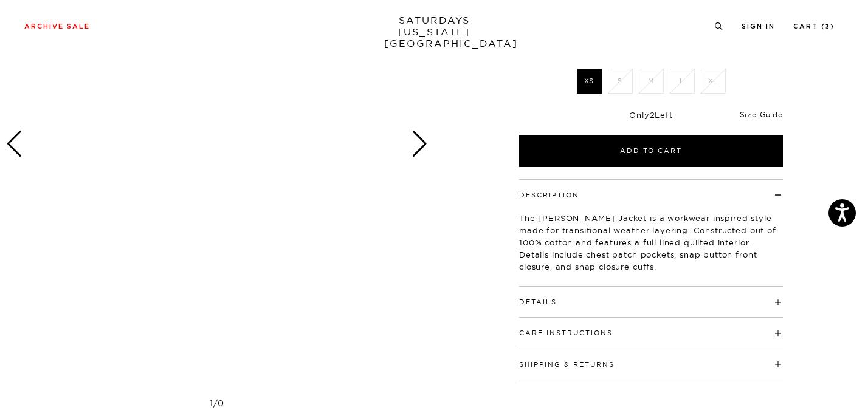
click at [417, 143] on div "Next slide" at bounding box center [420, 144] width 16 height 27
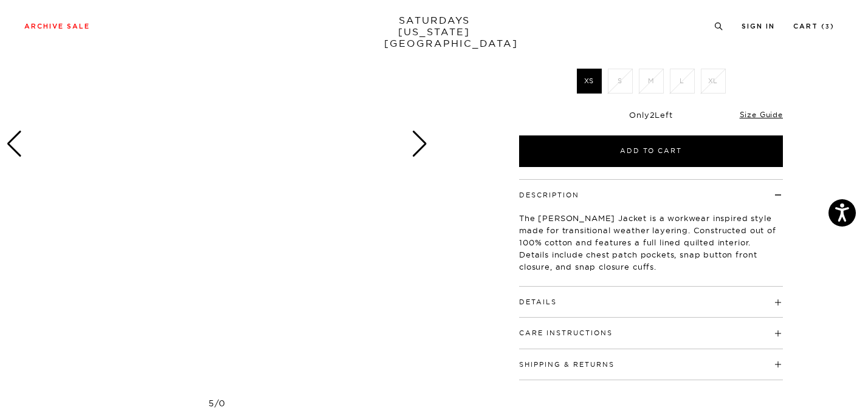
click at [417, 143] on div "Next slide" at bounding box center [420, 144] width 16 height 27
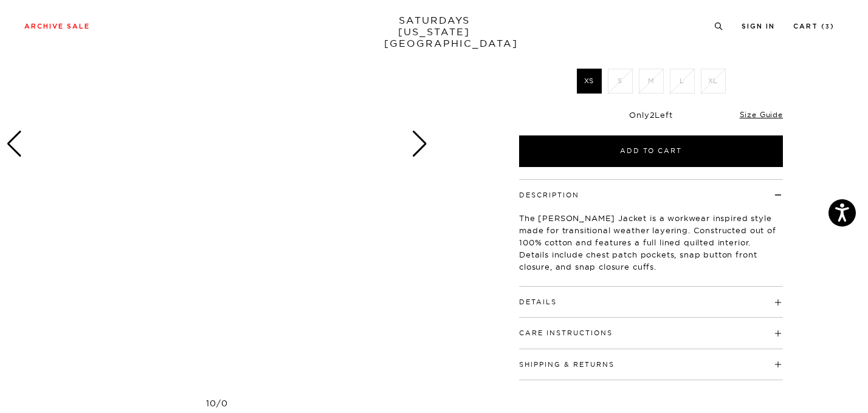
click at [417, 143] on div "Next slide" at bounding box center [420, 144] width 16 height 27
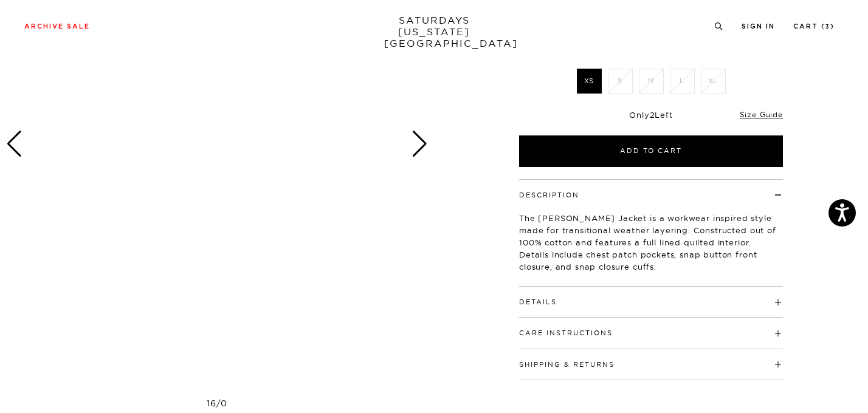
click at [417, 143] on div "Next slide" at bounding box center [420, 144] width 16 height 27
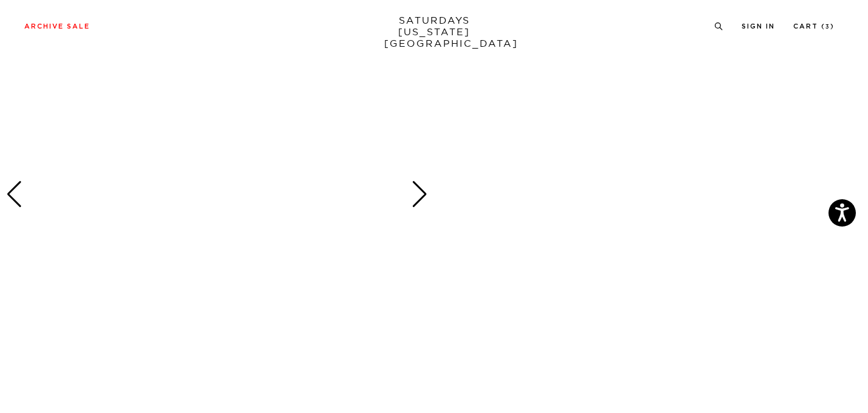
scroll to position [716, 0]
click at [421, 157] on div "Next slide" at bounding box center [420, 159] width 16 height 27
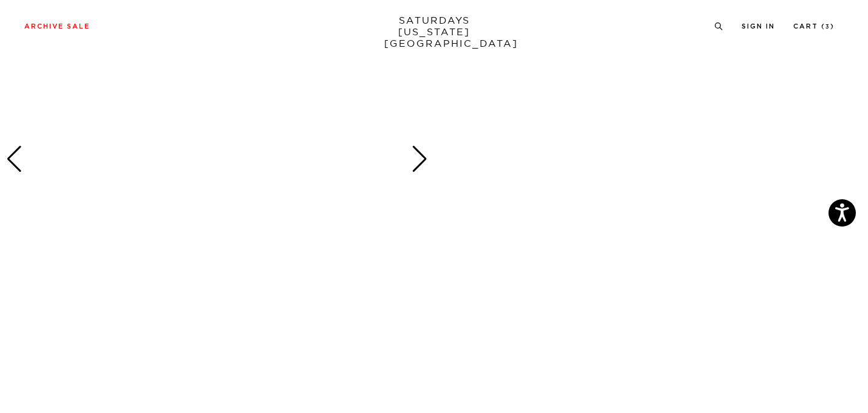
click at [421, 157] on div "Next slide" at bounding box center [420, 159] width 16 height 27
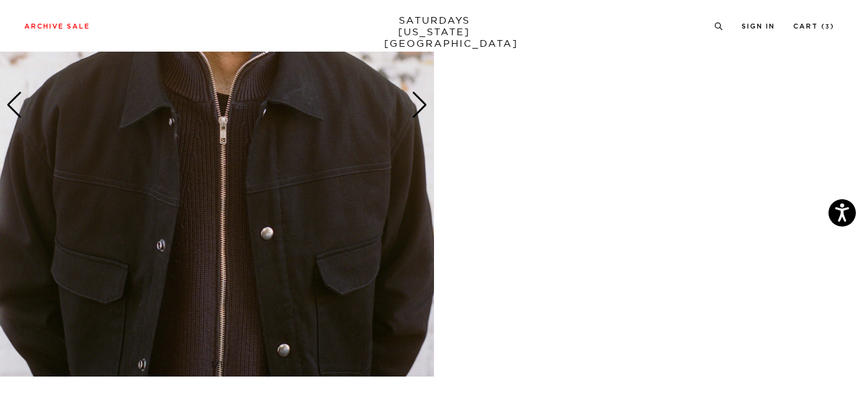
scroll to position [2332, 0]
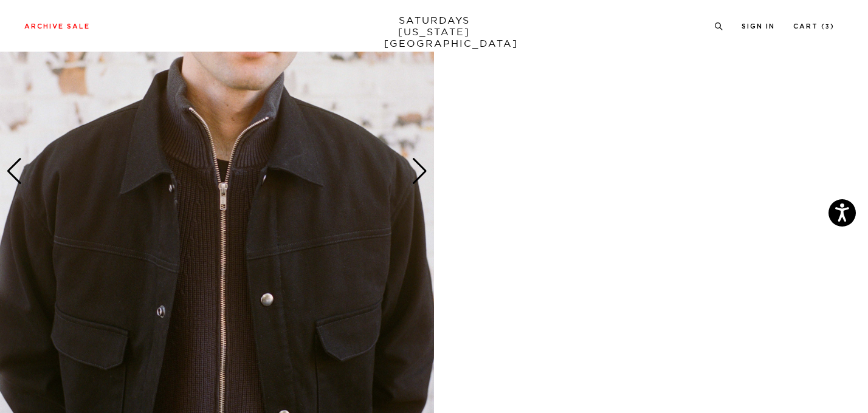
click at [416, 168] on div "Next slide" at bounding box center [420, 171] width 16 height 27
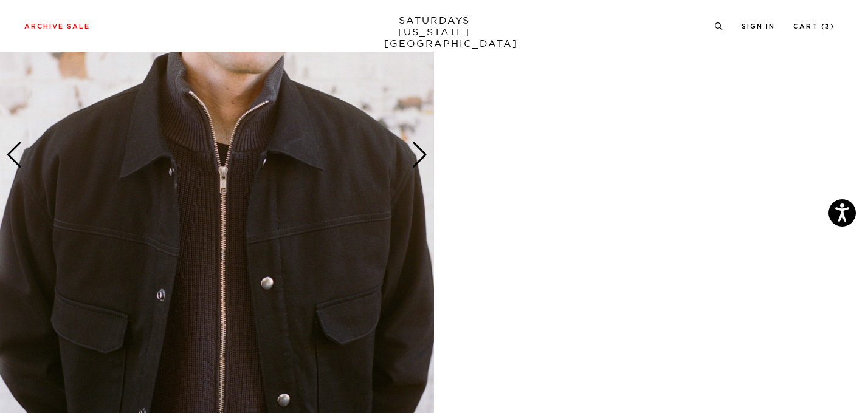
scroll to position [2346, 0]
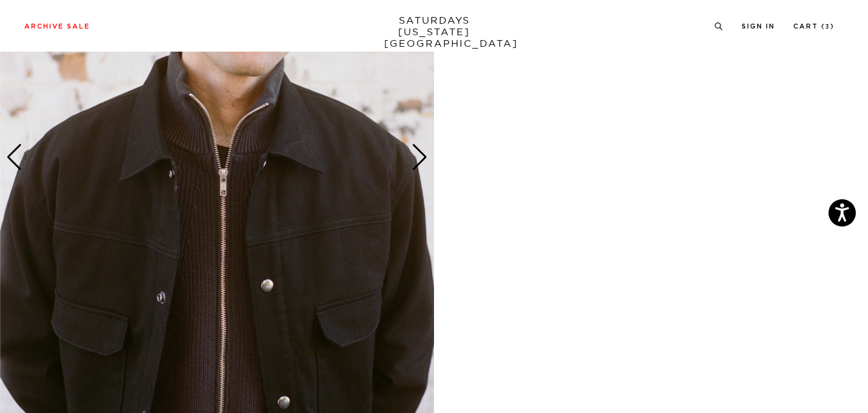
click at [418, 154] on div "Next slide" at bounding box center [420, 157] width 16 height 27
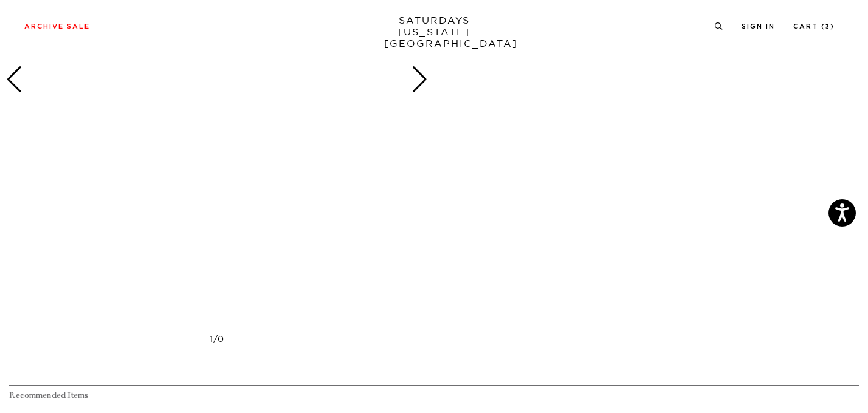
click at [411, 92] on div at bounding box center [216, 79] width 434 height 543
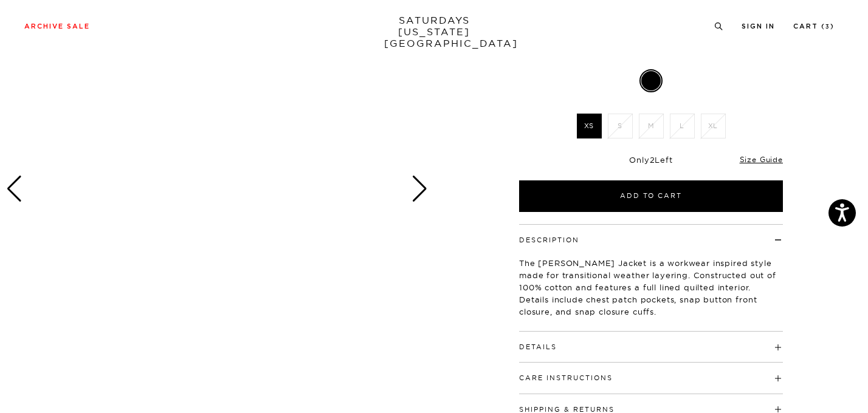
scroll to position [162, 0]
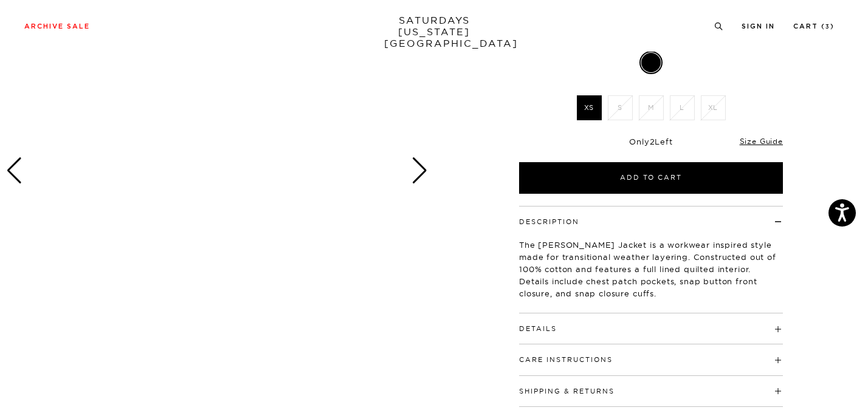
click at [571, 320] on h4 "Details" at bounding box center [651, 324] width 264 height 20
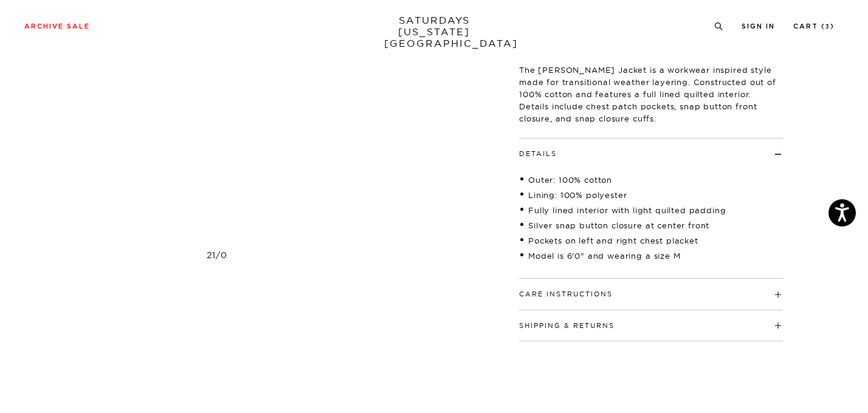
scroll to position [0, 0]
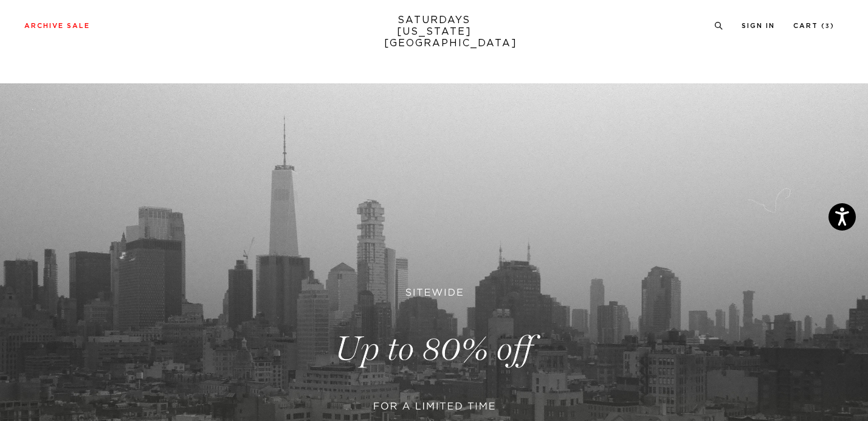
scroll to position [89, 0]
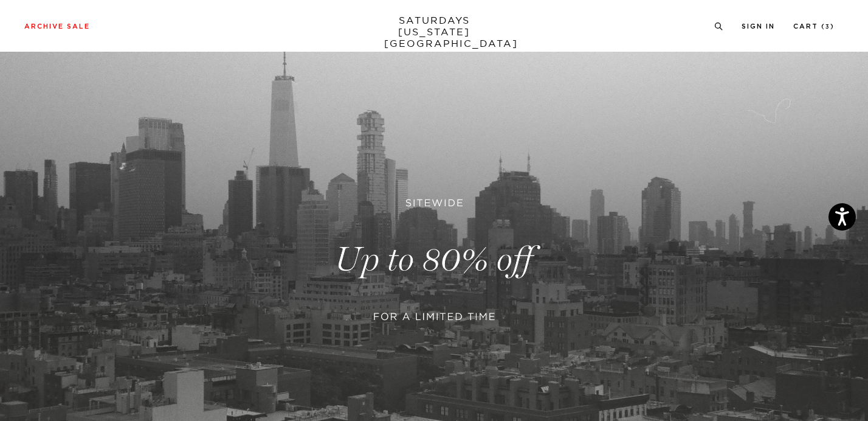
click at [572, 143] on link at bounding box center [434, 259] width 868 height 531
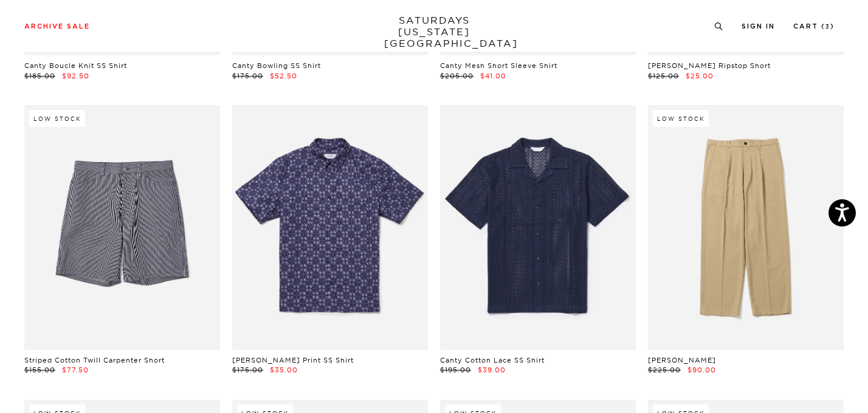
scroll to position [7165, 0]
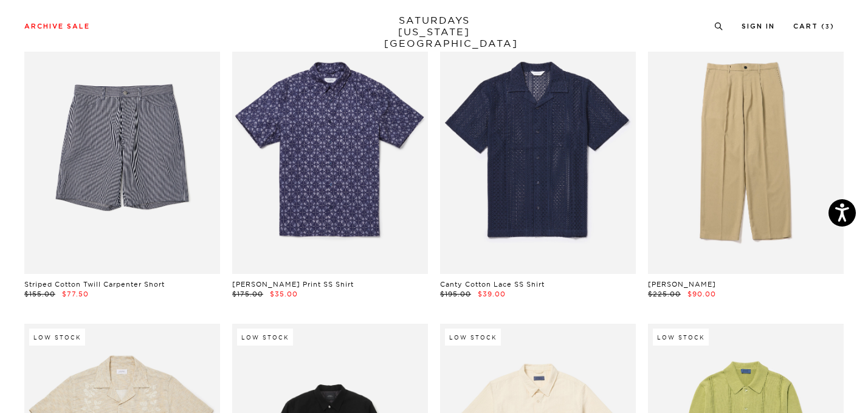
click at [461, 27] on link "SATURDAYS [US_STATE][GEOGRAPHIC_DATA]" at bounding box center [434, 32] width 100 height 35
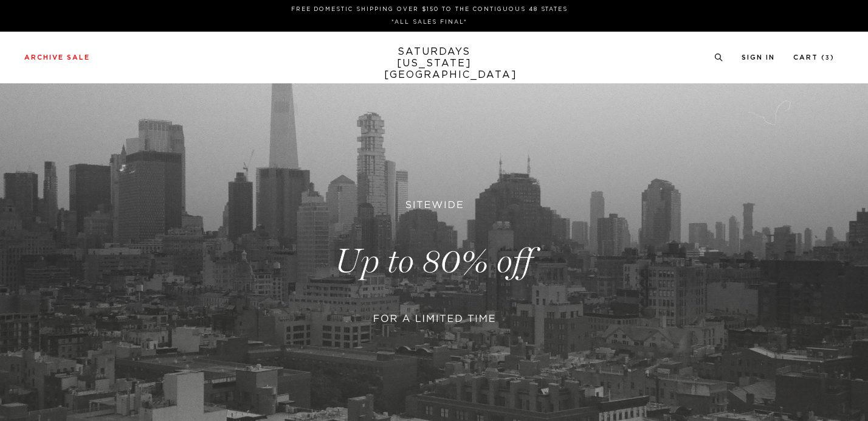
scroll to position [400, 0]
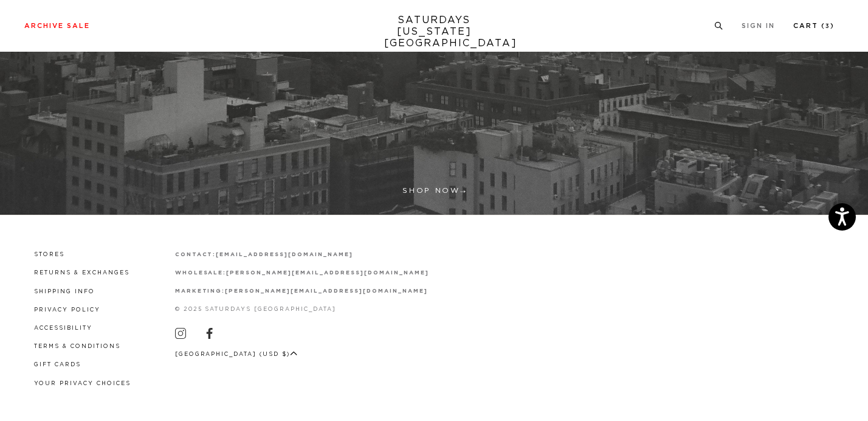
click at [818, 29] on link "Cart ( 3 )" at bounding box center [813, 25] width 41 height 7
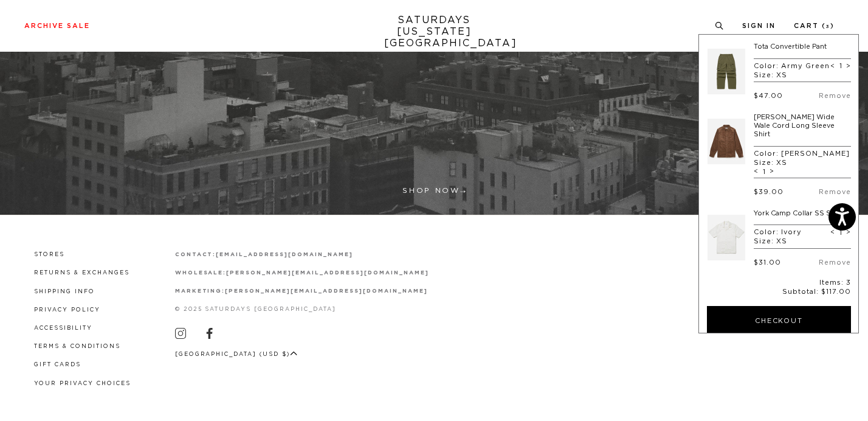
click at [717, 239] on link at bounding box center [727, 237] width 38 height 57
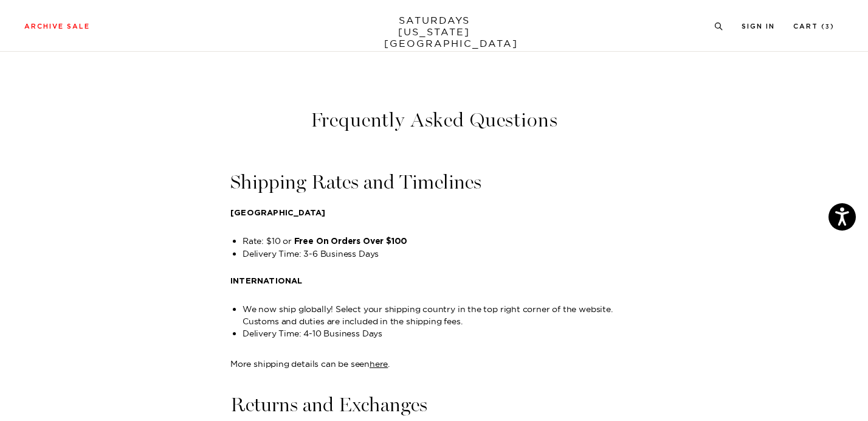
scroll to position [434, 0]
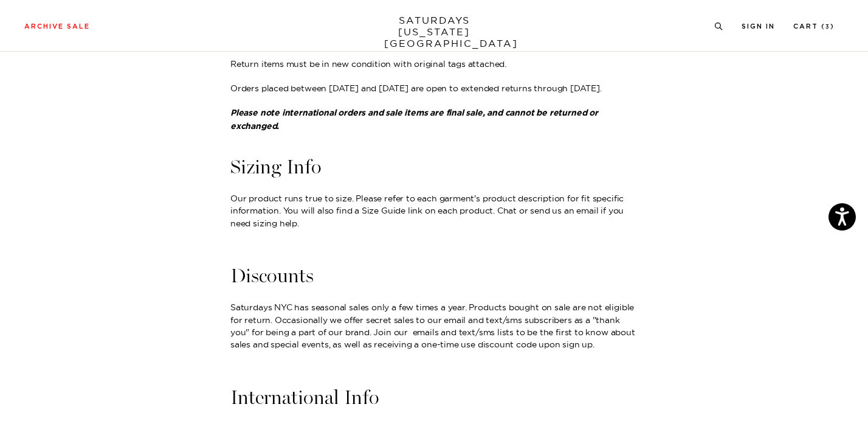
click at [369, 224] on p "Our product runs true to size. Please refer to each garment's product descripti…" at bounding box center [433, 210] width 407 height 37
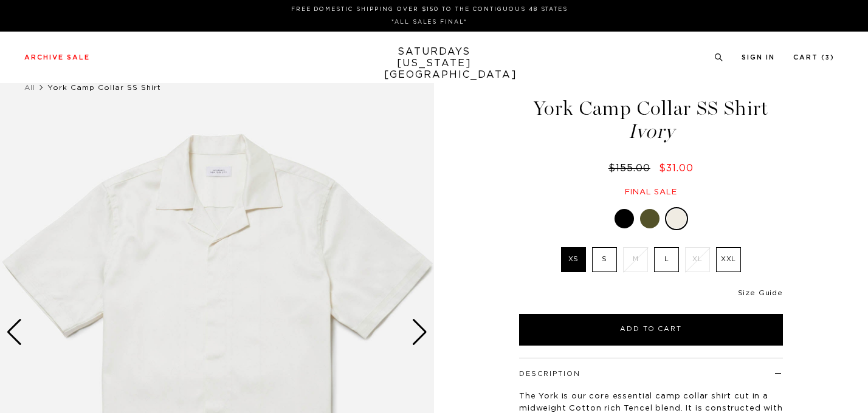
click at [770, 291] on link "Size Guide" at bounding box center [760, 292] width 45 height 7
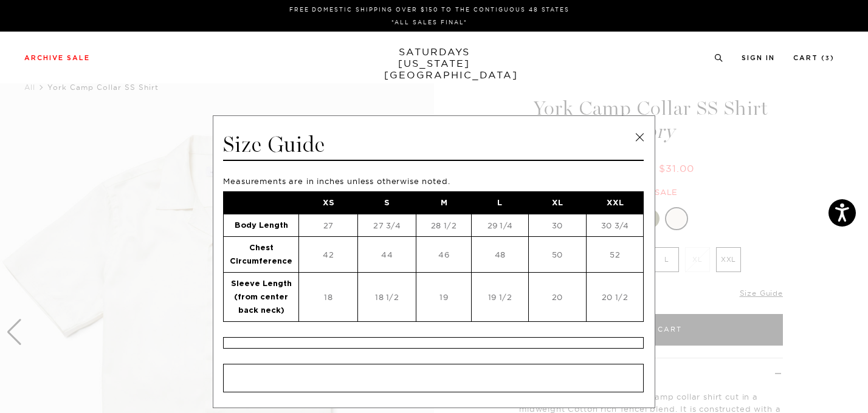
click at [640, 136] on link at bounding box center [639, 137] width 18 height 18
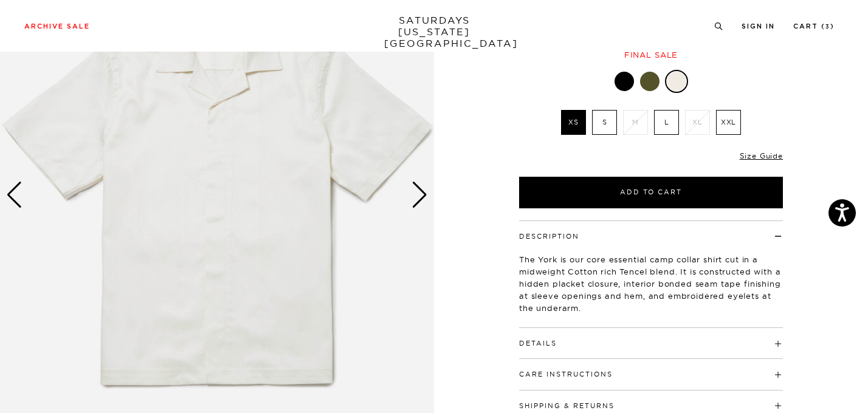
scroll to position [138, 0]
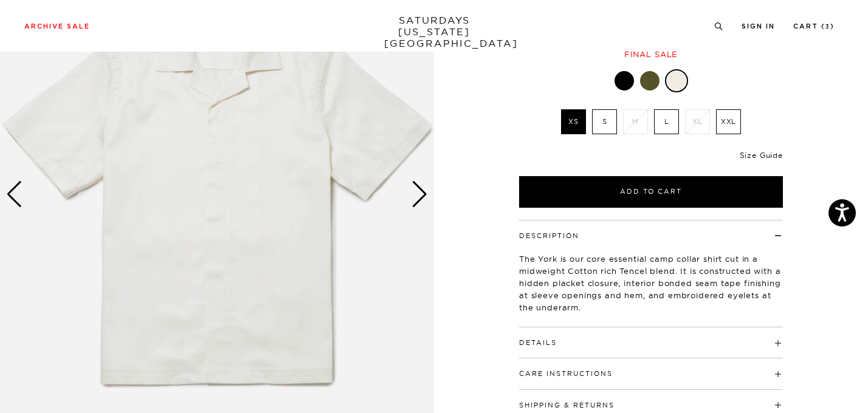
click at [768, 152] on link "Size Guide" at bounding box center [761, 155] width 43 height 9
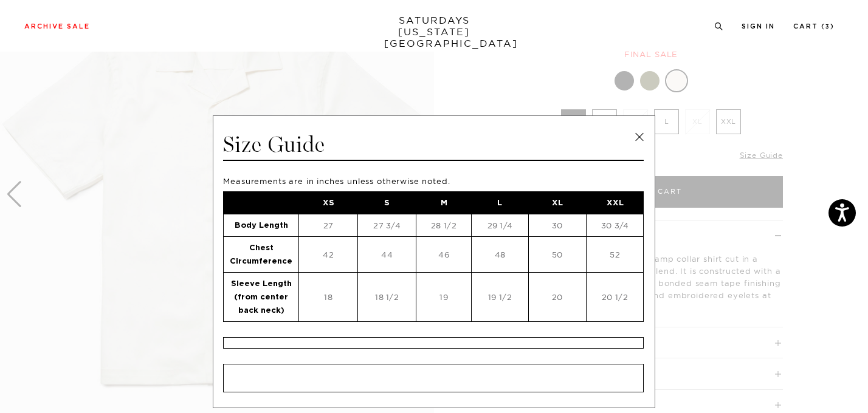
scroll to position [80, 0]
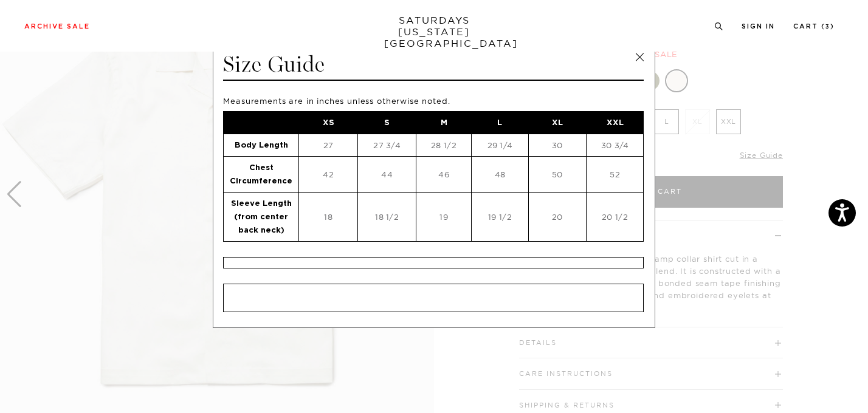
click at [633, 60] on link at bounding box center [639, 57] width 18 height 18
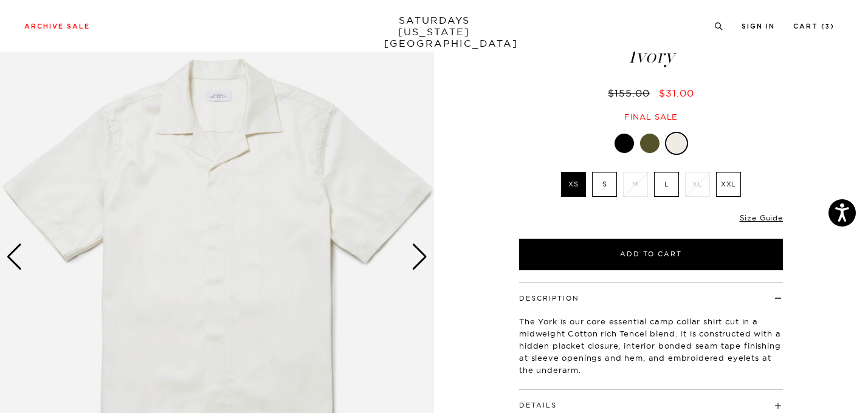
scroll to position [153, 0]
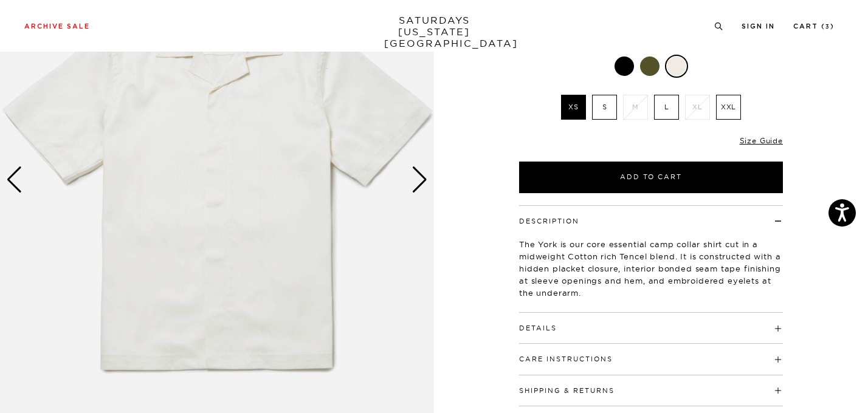
click at [619, 331] on h4 "Details" at bounding box center [651, 323] width 264 height 20
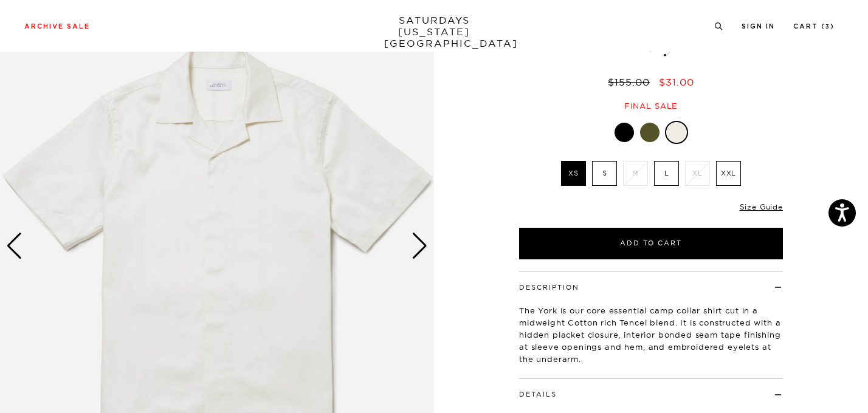
scroll to position [57, 0]
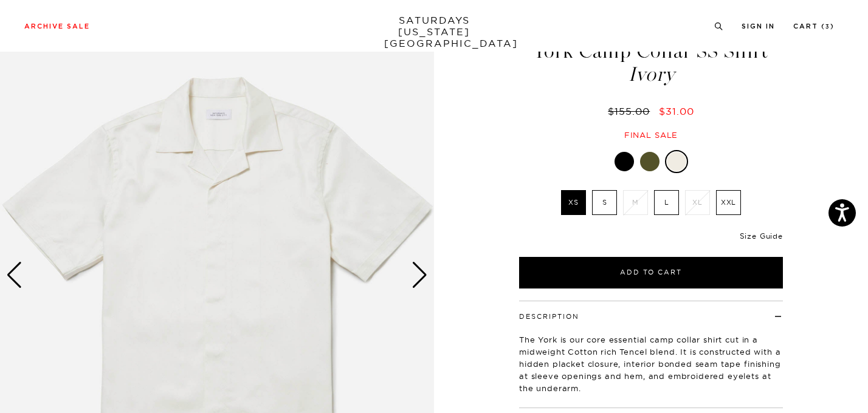
click at [749, 234] on link "Size Guide" at bounding box center [761, 236] width 43 height 9
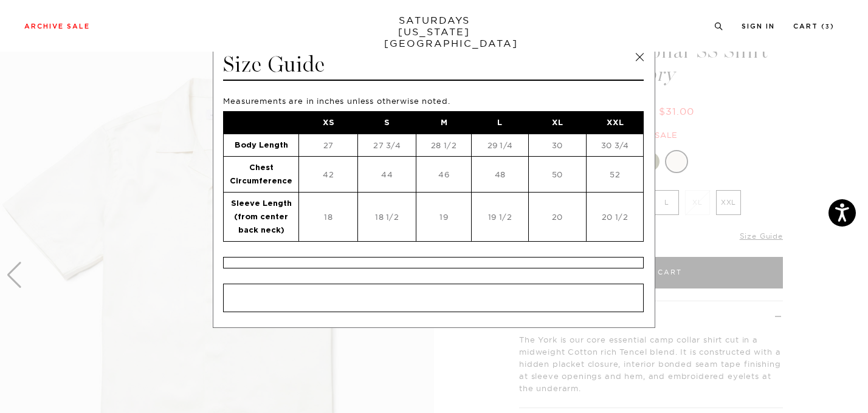
click at [636, 56] on link at bounding box center [639, 57] width 18 height 18
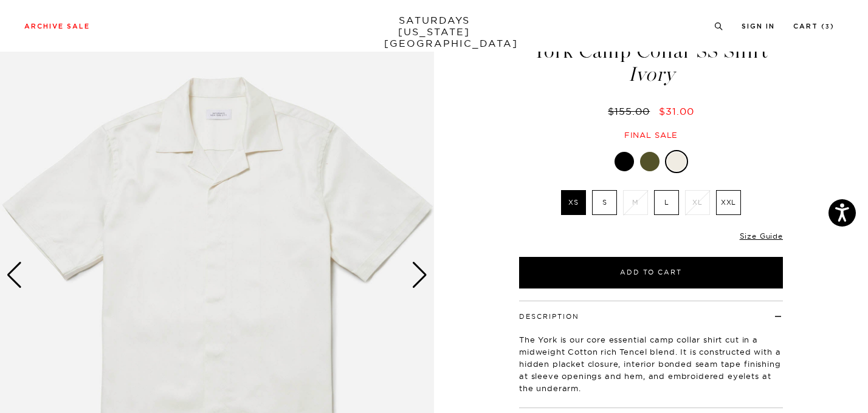
click at [419, 280] on div "Next slide" at bounding box center [420, 275] width 16 height 27
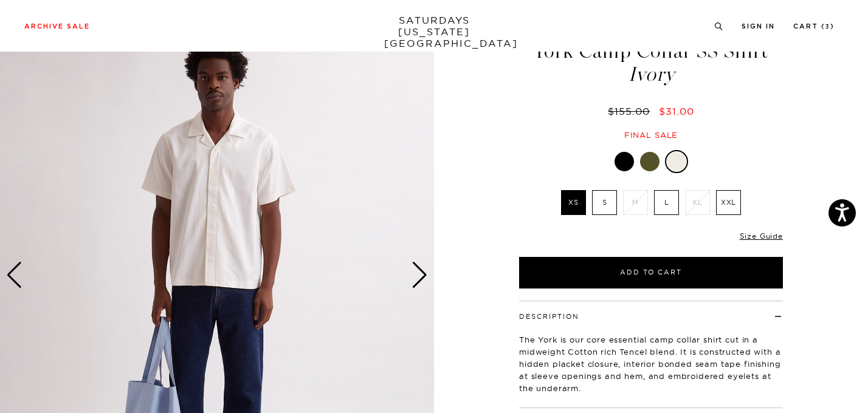
click at [419, 280] on div "Next slide" at bounding box center [420, 275] width 16 height 27
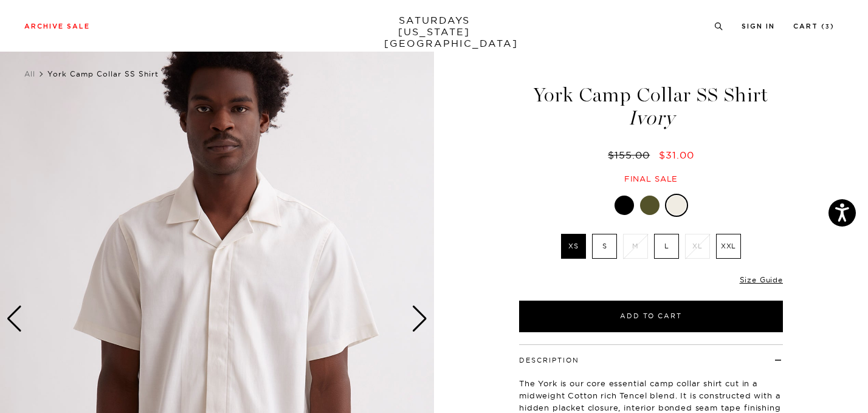
scroll to position [14, 0]
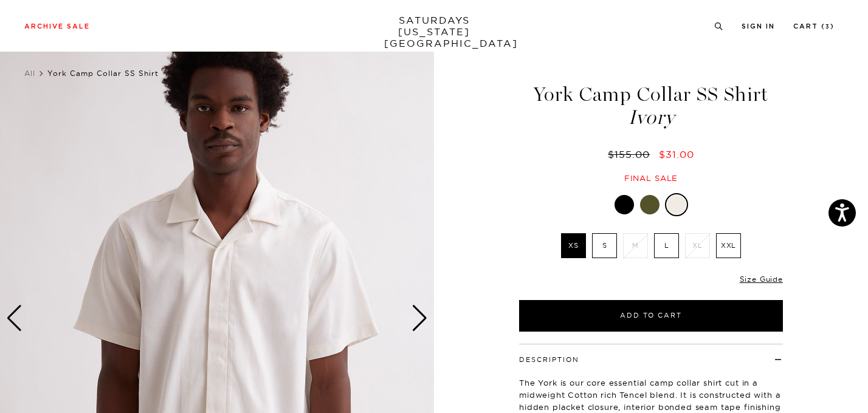
click at [651, 204] on div at bounding box center [649, 204] width 19 height 19
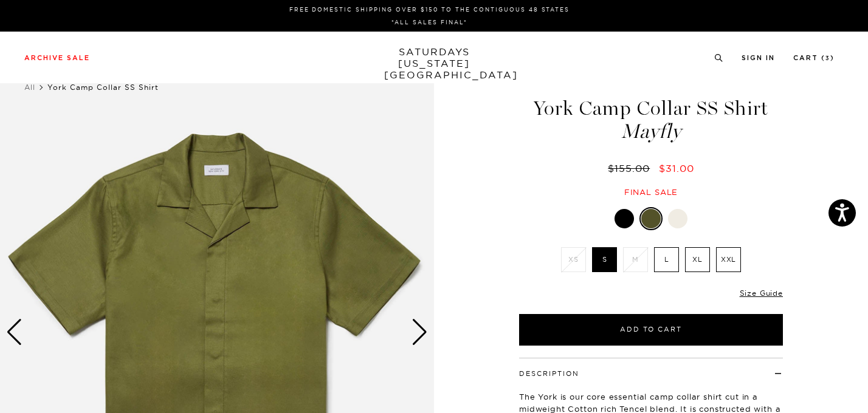
click at [626, 215] on div at bounding box center [624, 218] width 19 height 19
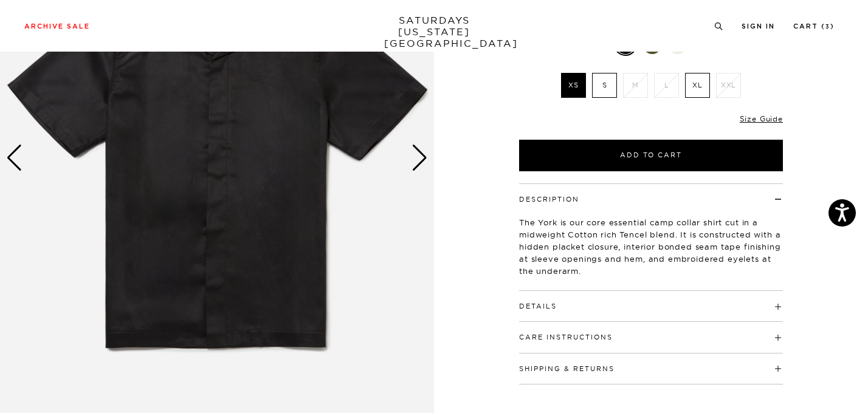
scroll to position [156, 0]
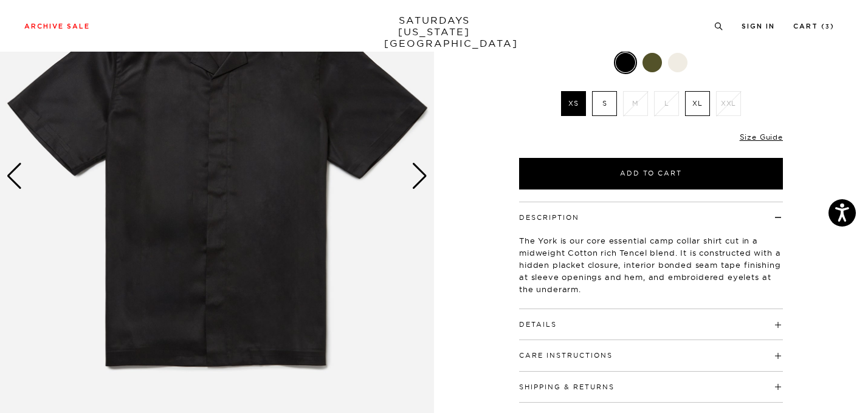
click at [420, 179] on div "Next slide" at bounding box center [420, 176] width 16 height 27
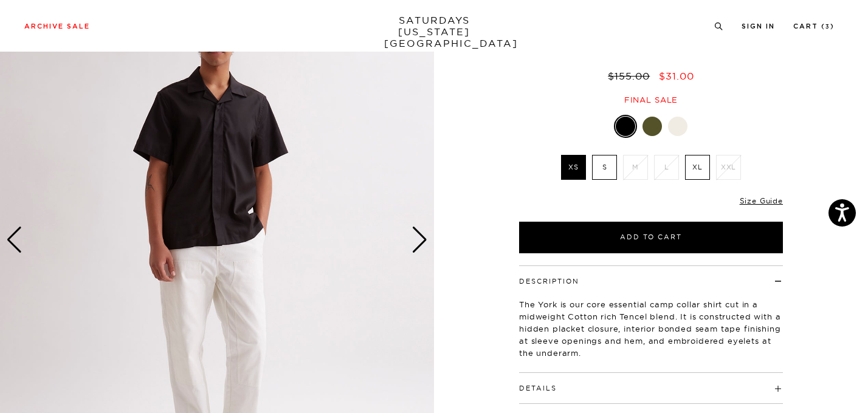
scroll to position [77, 0]
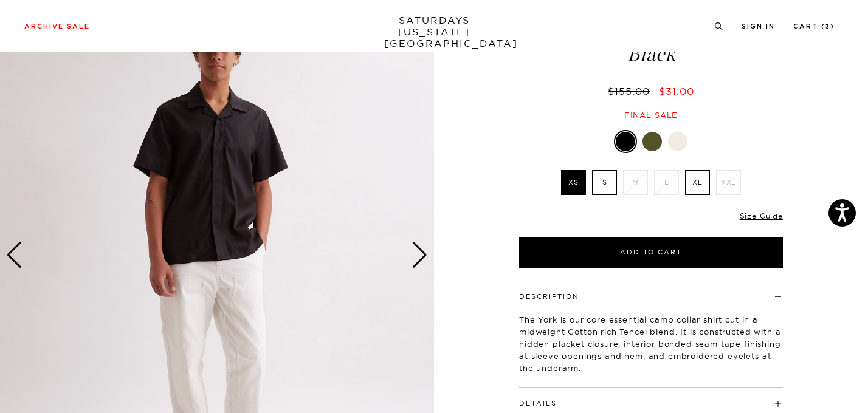
click at [427, 264] on div "Next slide" at bounding box center [420, 255] width 16 height 27
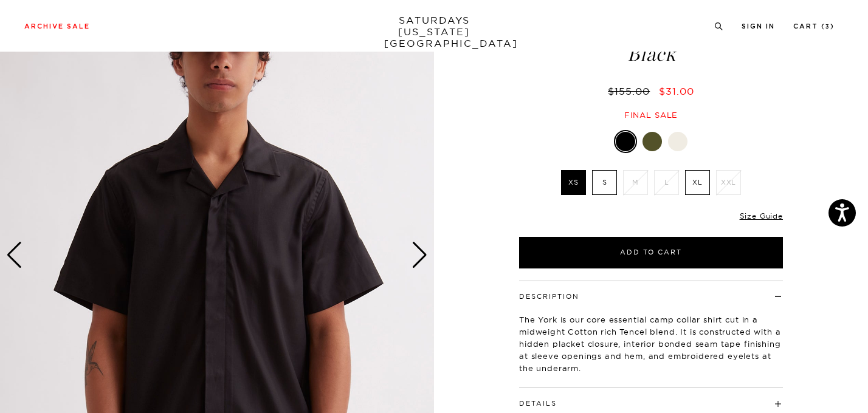
click at [684, 143] on div at bounding box center [677, 141] width 19 height 19
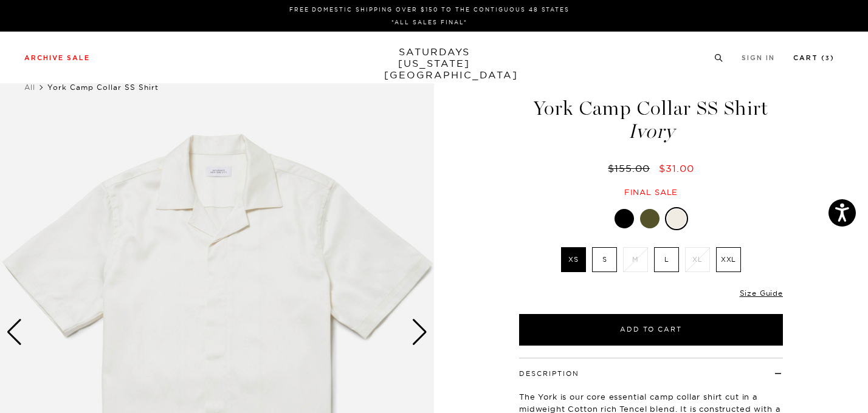
click at [829, 54] on li "Cart ( 3 )" at bounding box center [813, 57] width 41 height 11
click at [823, 55] on link "Cart ( 3 )" at bounding box center [813, 58] width 41 height 7
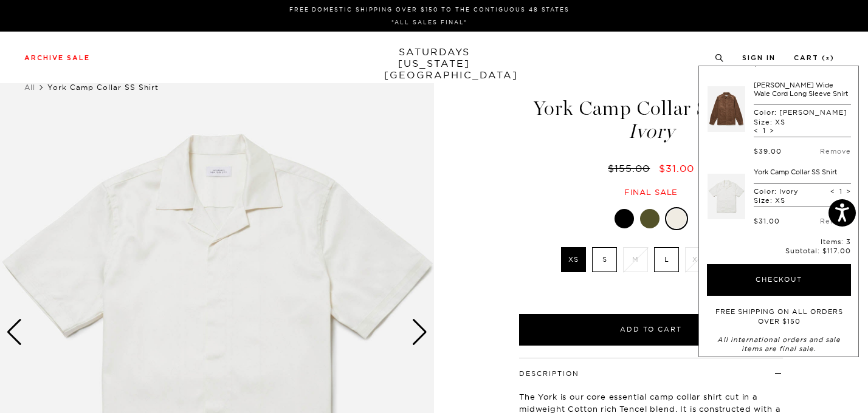
scroll to position [68, 0]
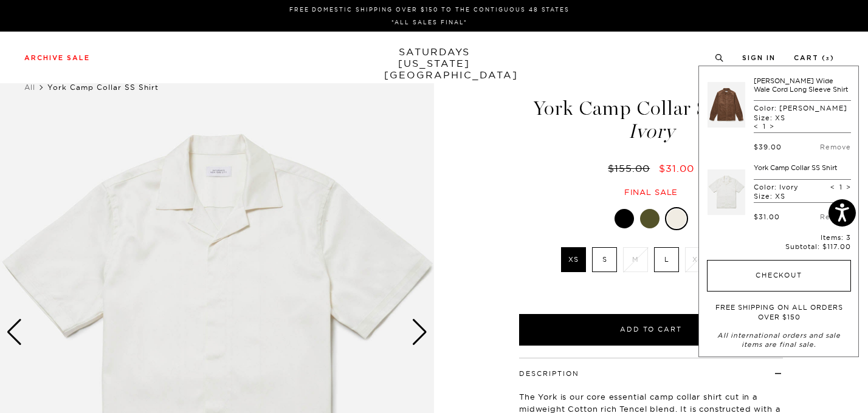
click at [780, 292] on button "Checkout" at bounding box center [779, 276] width 144 height 32
